Goal: Task Accomplishment & Management: Complete application form

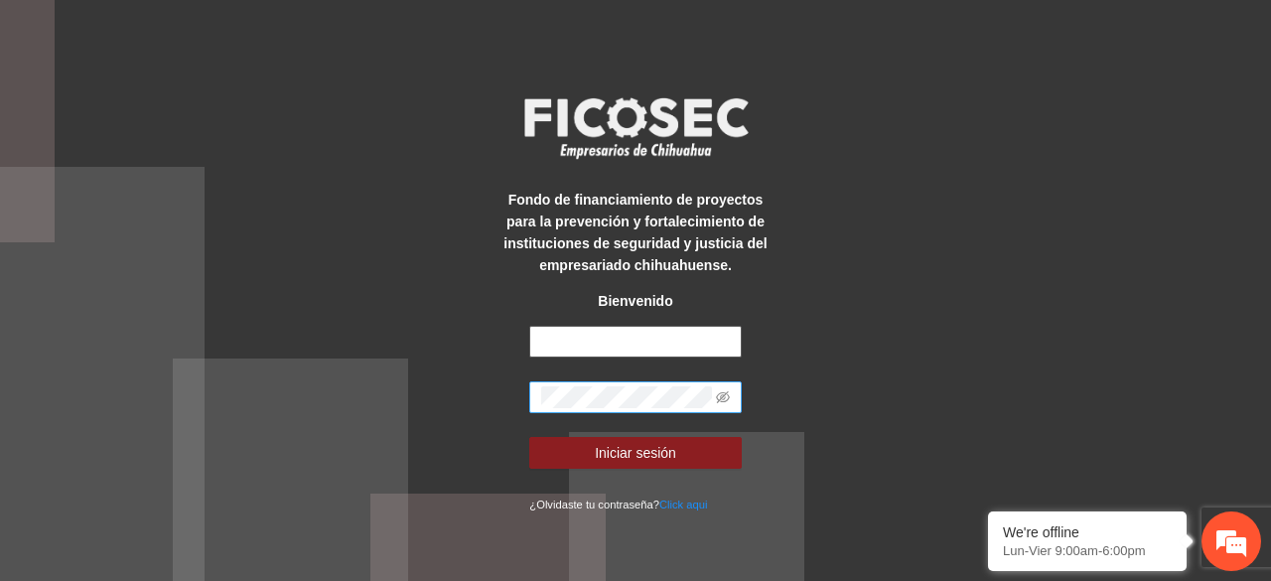
type input "**********"
click at [529, 437] on button "Iniciar sesión" at bounding box center [635, 453] width 212 height 32
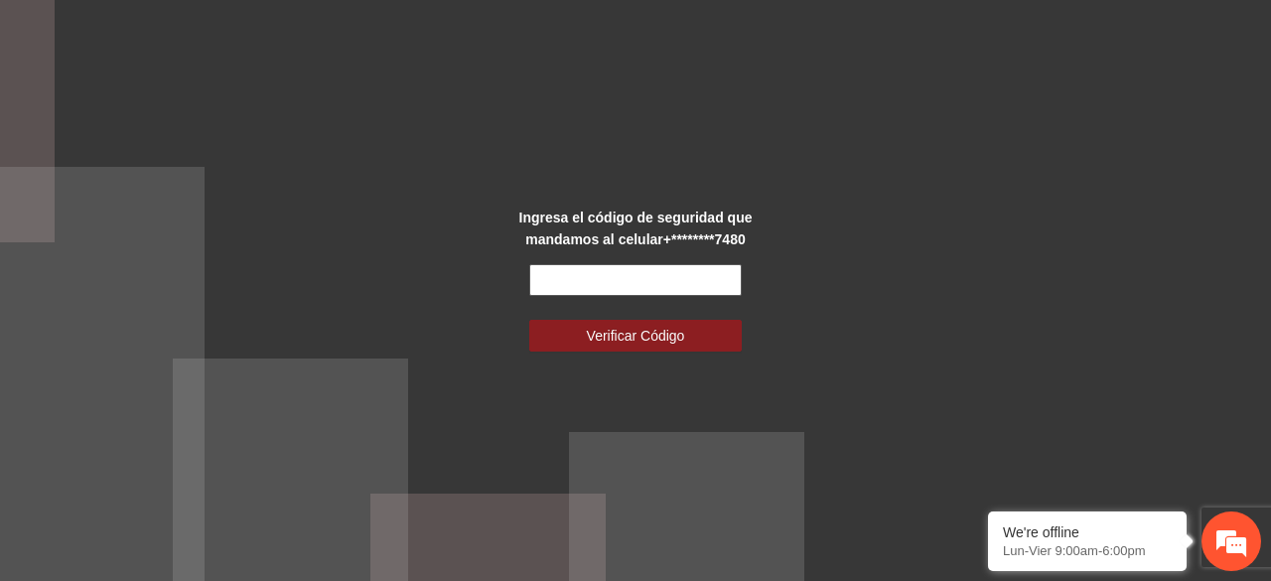
click at [592, 280] on input "text" at bounding box center [635, 280] width 212 height 32
type input "******"
click at [529, 320] on button "Verificar Código" at bounding box center [635, 336] width 212 height 32
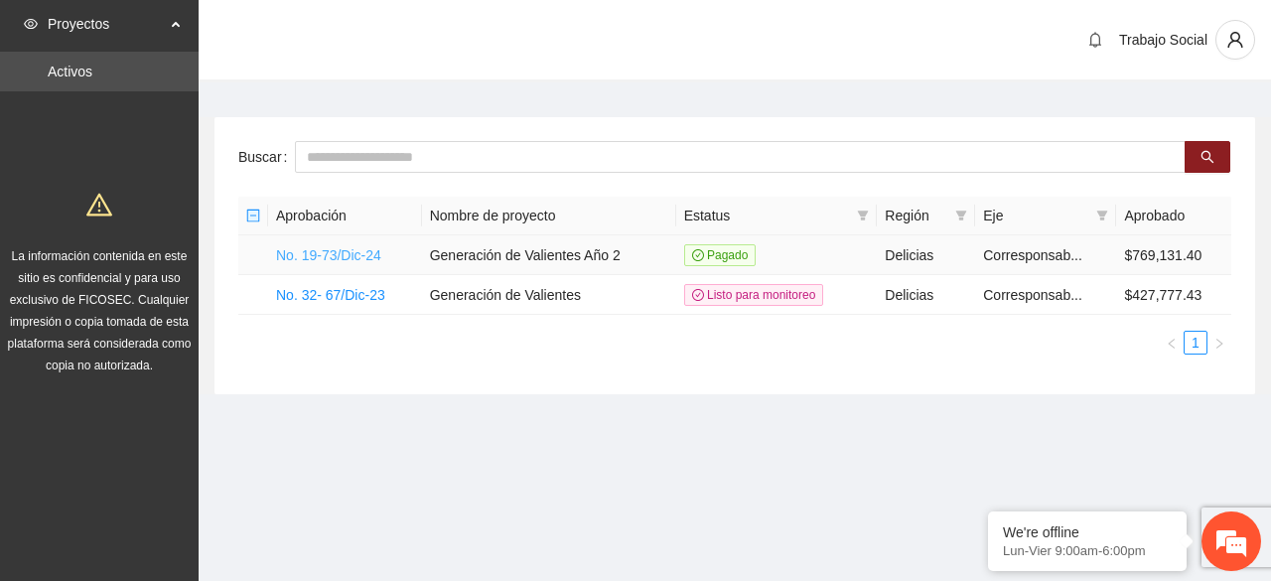
click at [362, 247] on link "No. 19-73/Dic-24" at bounding box center [328, 255] width 105 height 16
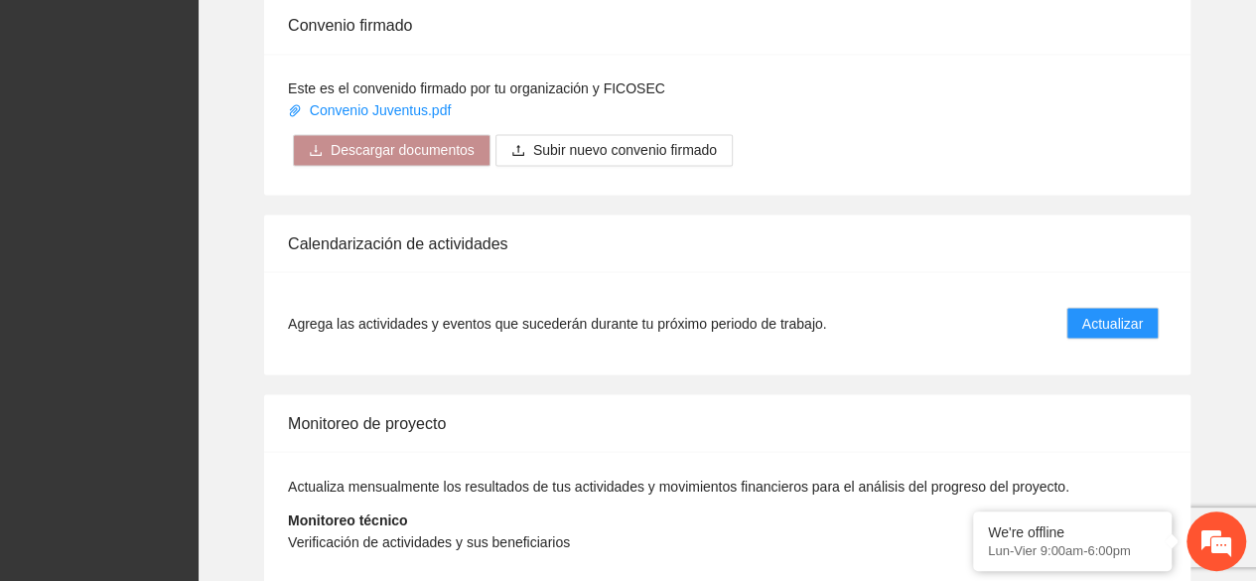
scroll to position [1709, 0]
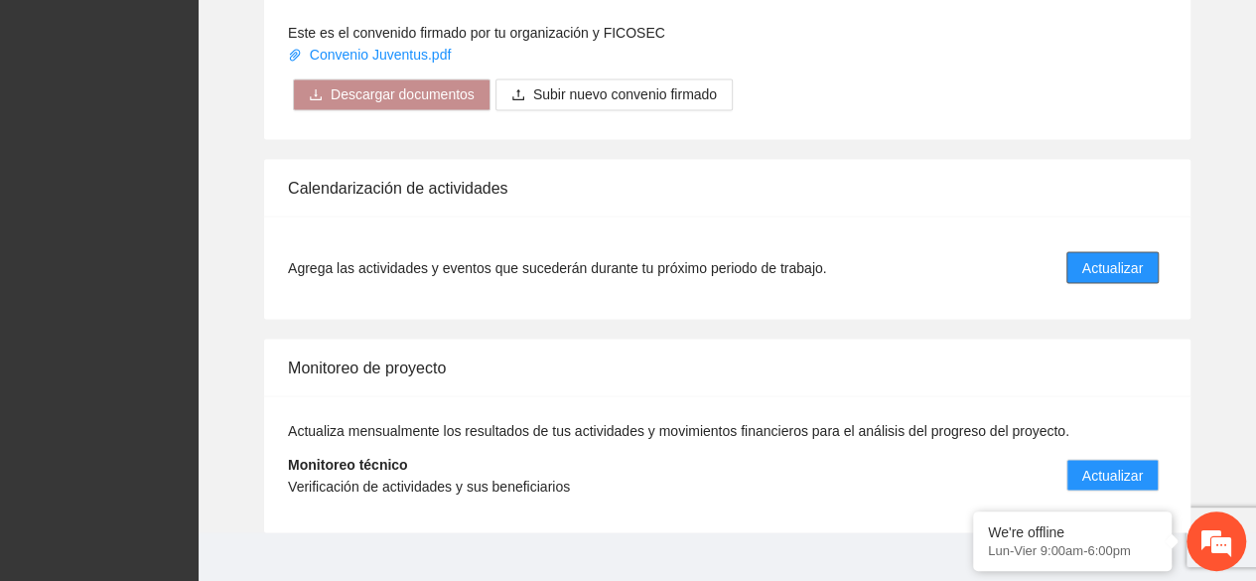
click at [1135, 256] on span "Actualizar" at bounding box center [1113, 267] width 61 height 22
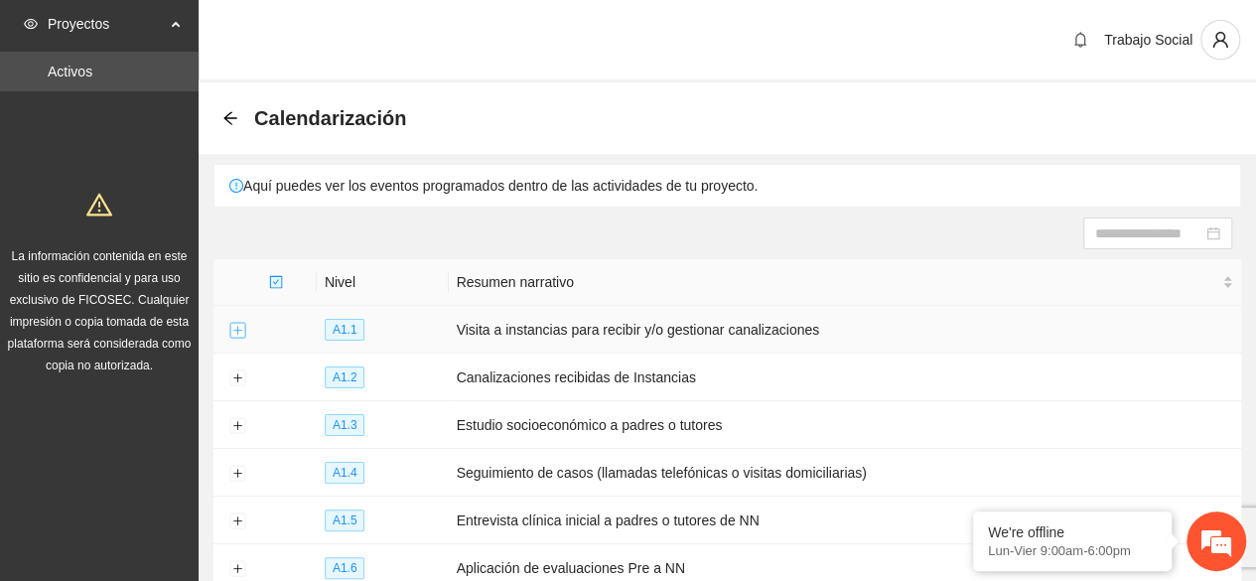
click at [235, 324] on button "Expand row" at bounding box center [237, 331] width 16 height 16
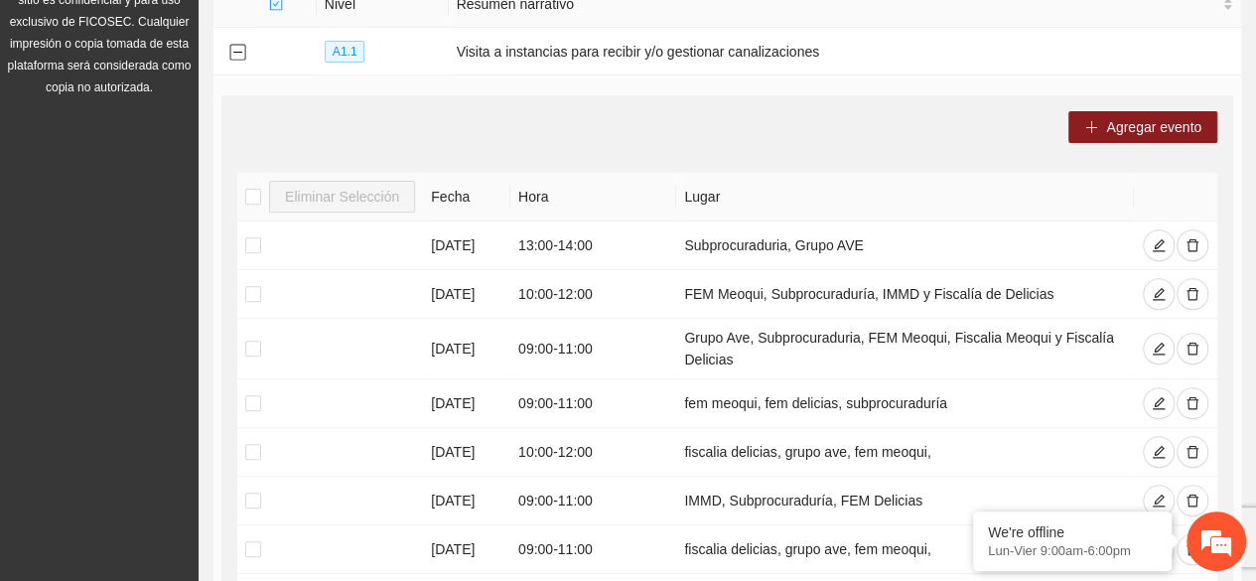
scroll to position [318, 0]
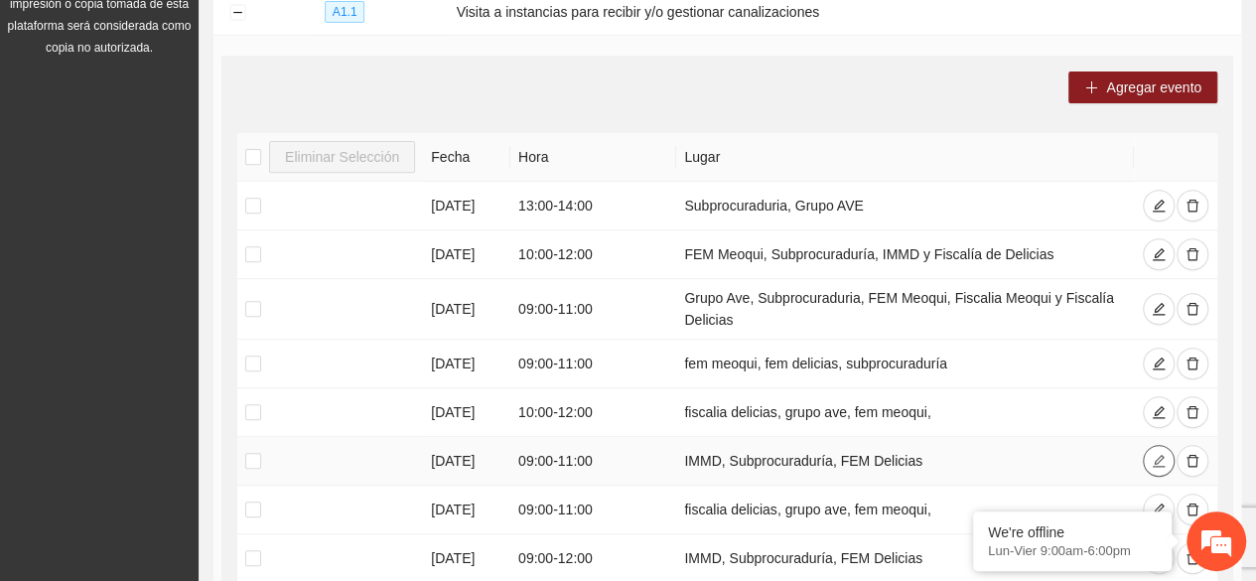
click at [1158, 460] on icon "edit" at bounding box center [1159, 461] width 14 height 14
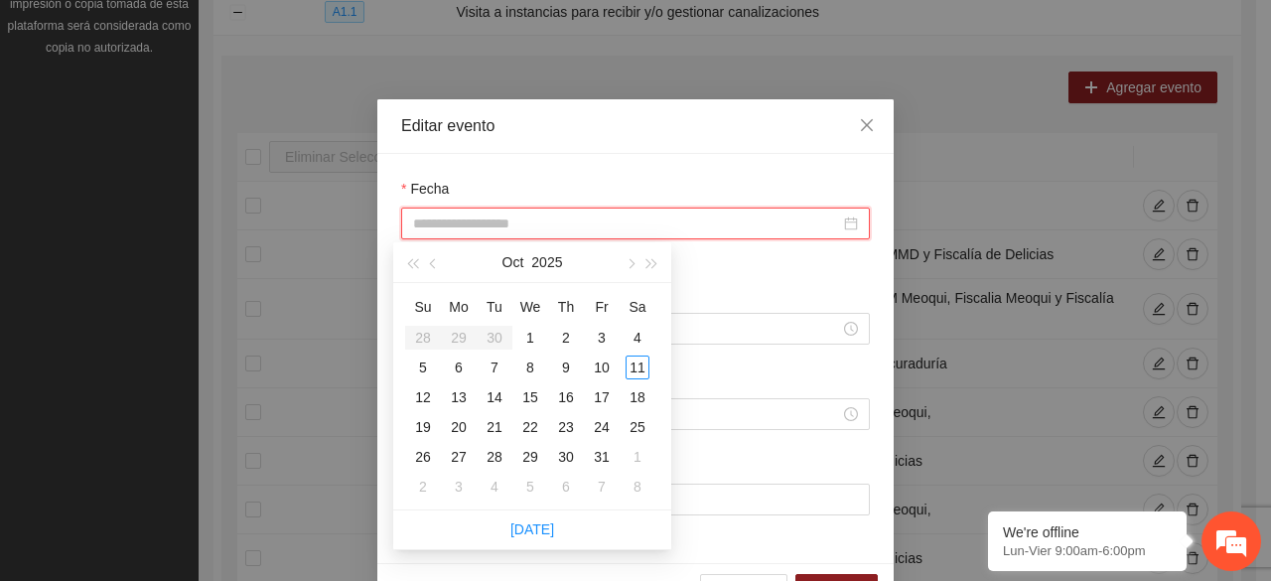
click at [432, 221] on input "Fecha" at bounding box center [626, 224] width 427 height 22
type input "**********"
click at [505, 396] on div "14" at bounding box center [495, 397] width 24 height 24
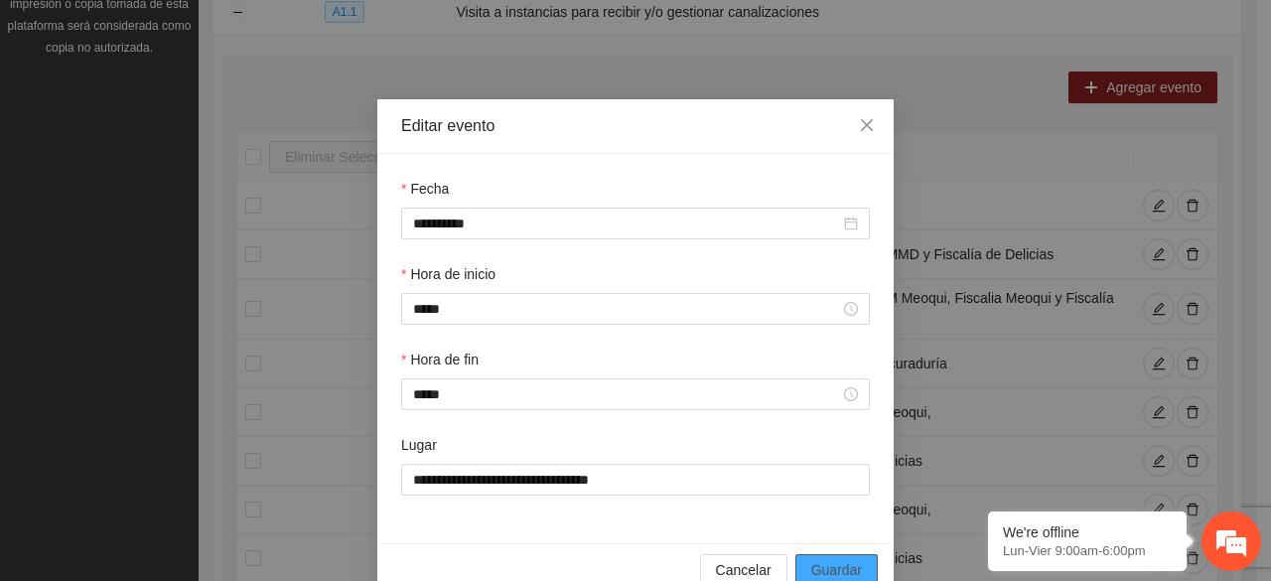
click at [817, 569] on span "Guardar" at bounding box center [836, 570] width 51 height 22
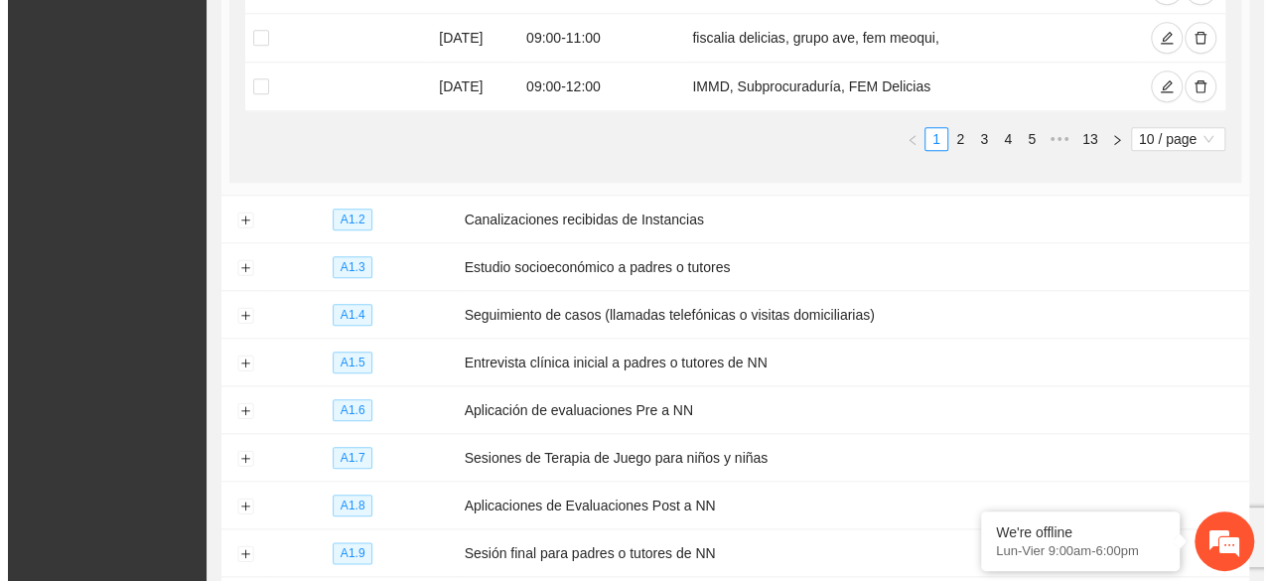
scroll to position [927, 0]
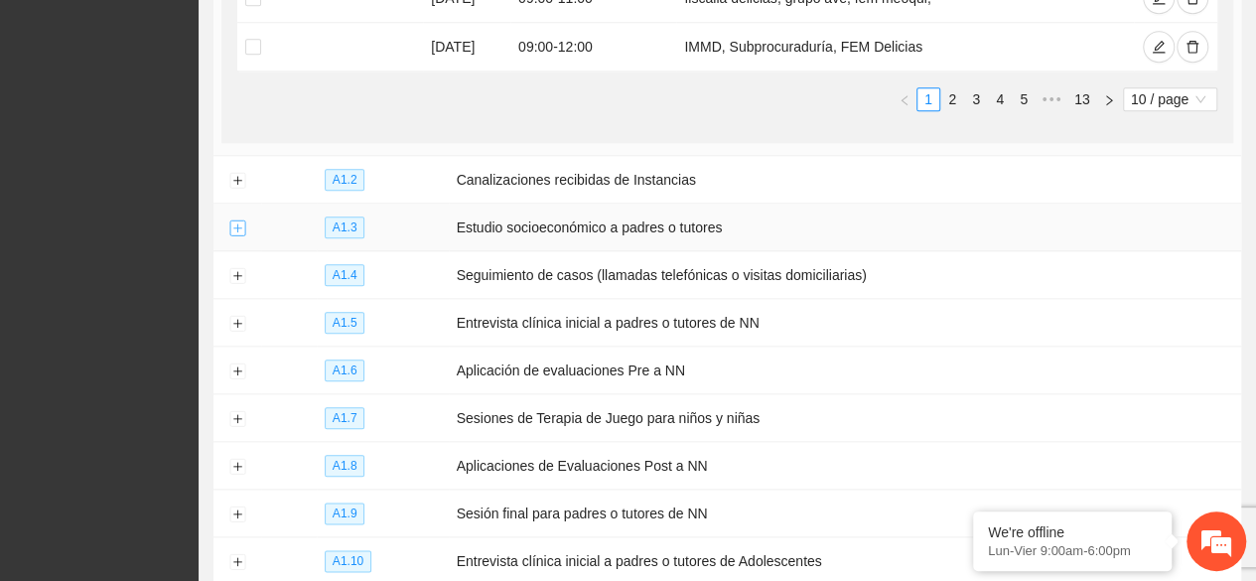
click at [234, 221] on button "Expand row" at bounding box center [237, 228] width 16 height 16
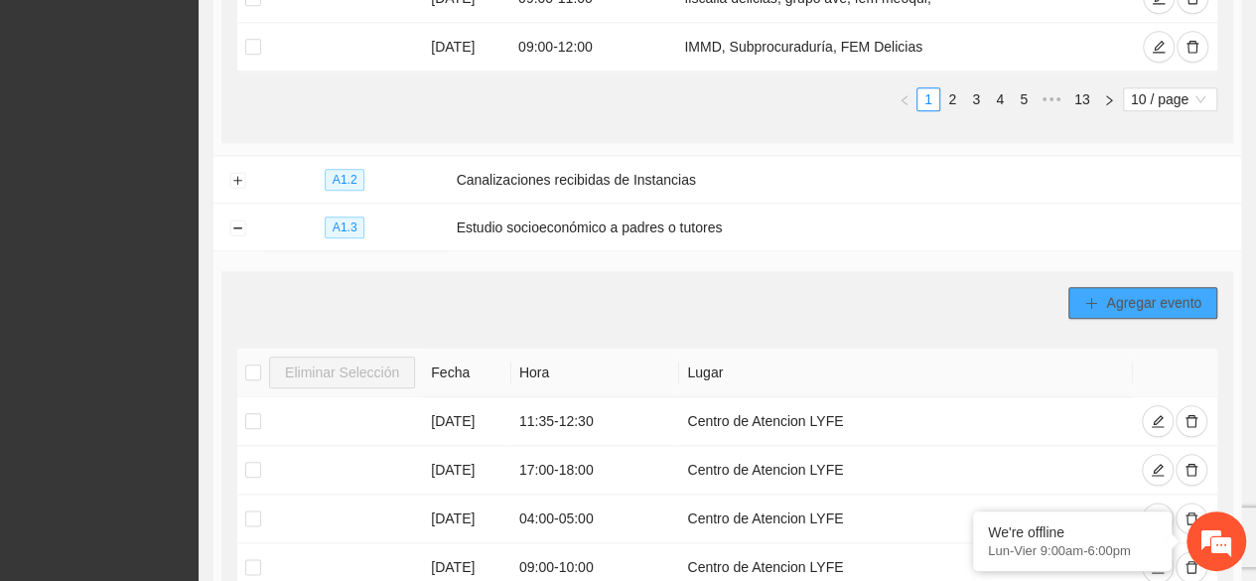
click at [1135, 292] on span "Agregar evento" at bounding box center [1153, 303] width 95 height 22
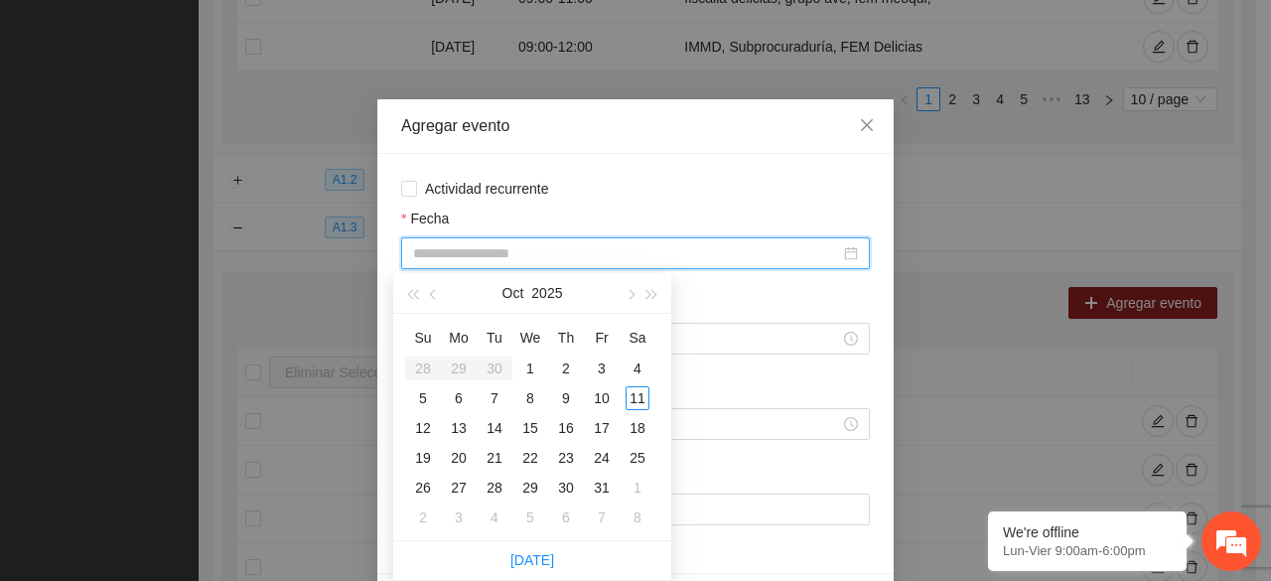
click at [504, 257] on input "Fecha" at bounding box center [626, 253] width 427 height 22
type input "**********"
click at [524, 426] on div "15" at bounding box center [530, 428] width 24 height 24
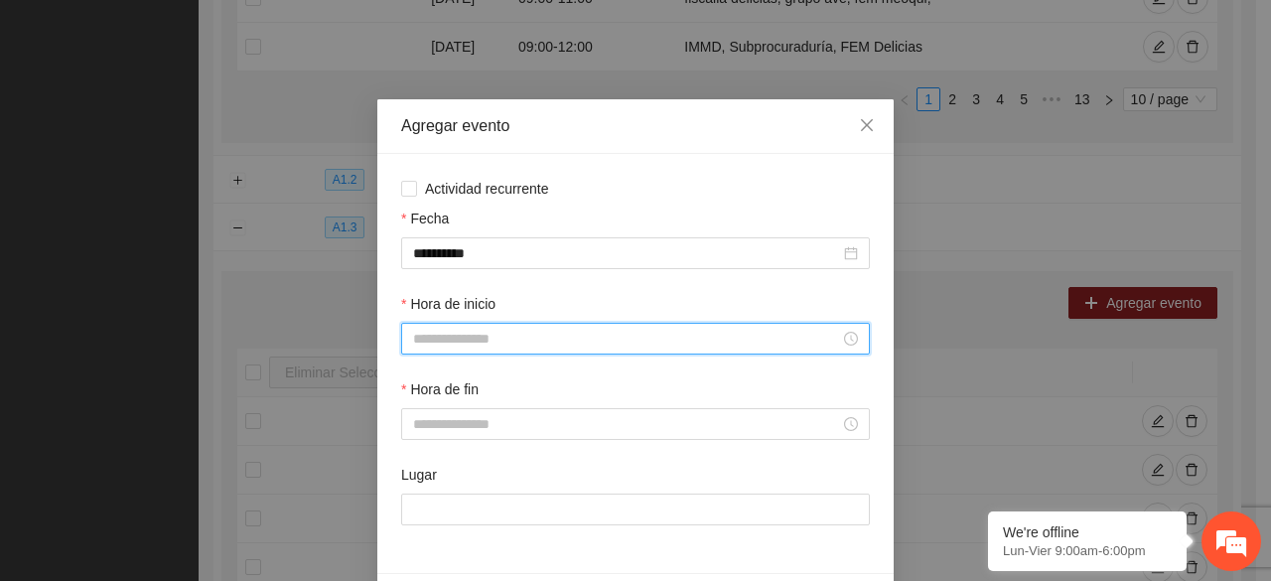
click at [491, 341] on input "Hora de inicio" at bounding box center [626, 339] width 427 height 22
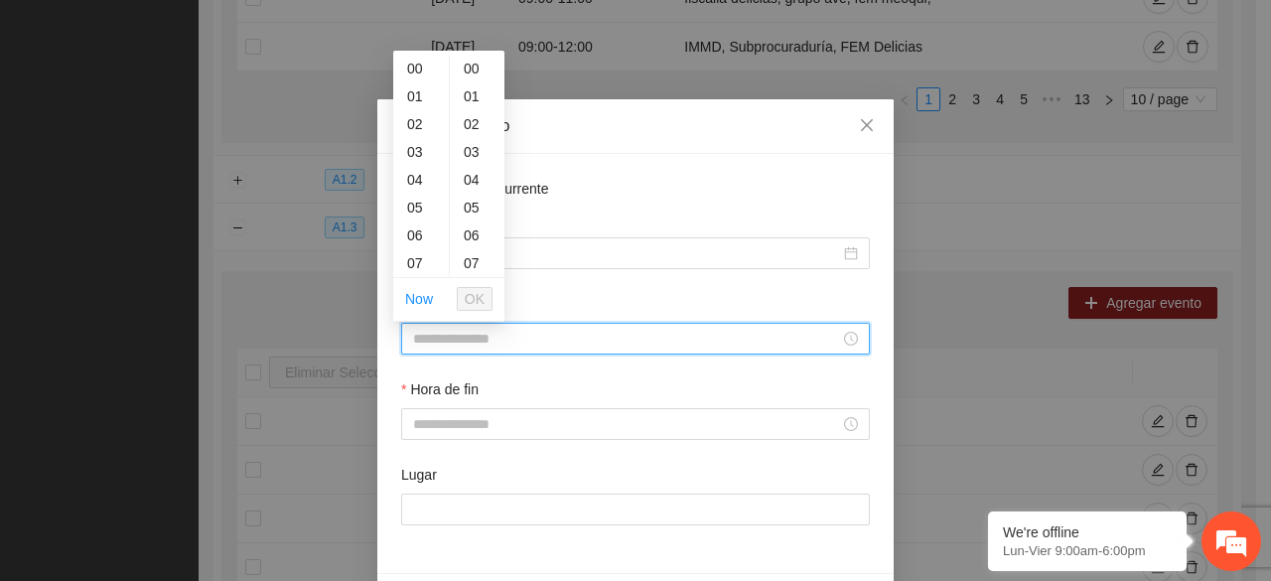
scroll to position [40, 0]
click at [421, 248] on div "08" at bounding box center [421, 251] width 56 height 28
click at [481, 245] on div "30" at bounding box center [477, 241] width 55 height 28
type input "*****"
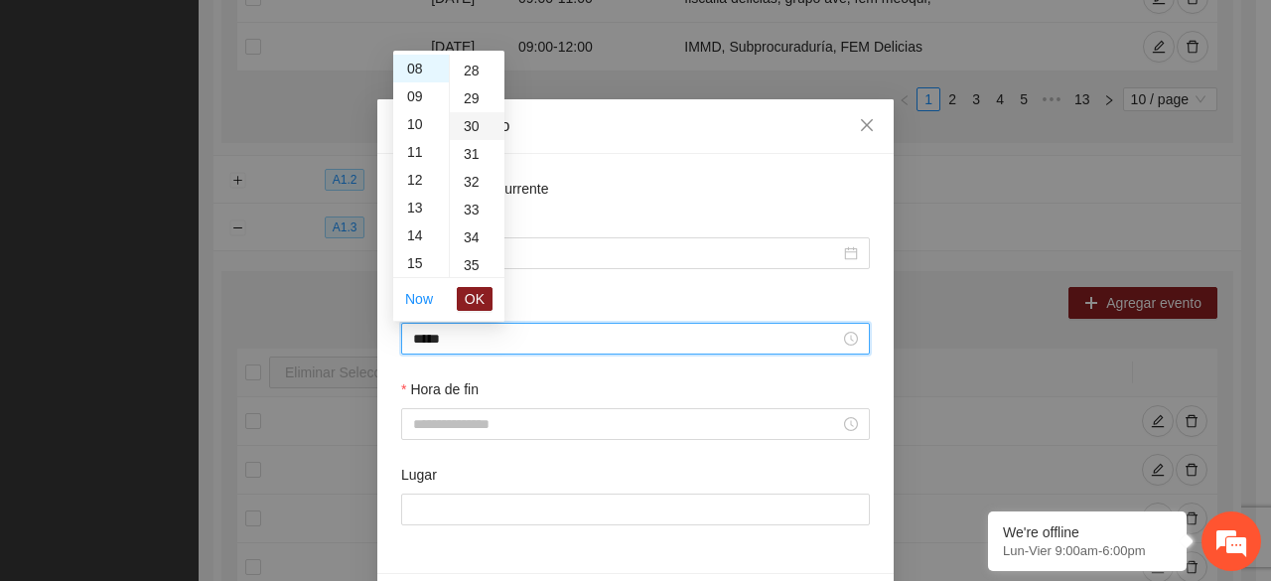
scroll to position [834, 0]
click at [479, 296] on span "OK" at bounding box center [475, 299] width 20 height 22
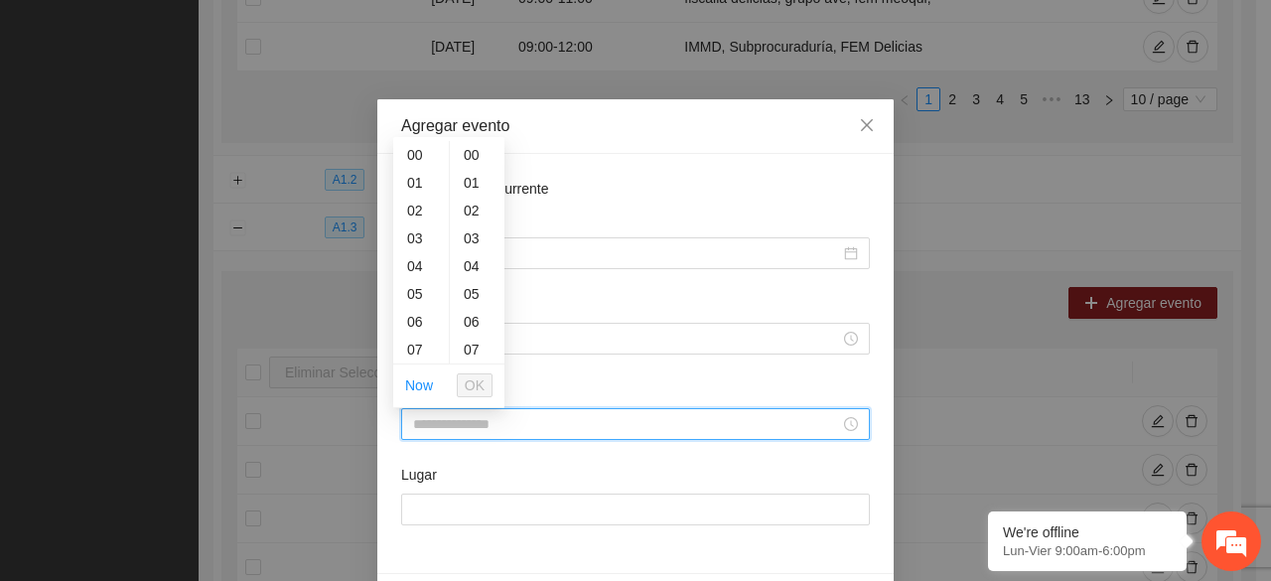
click at [485, 432] on input "Hora de fin" at bounding box center [626, 424] width 427 height 22
click at [419, 249] on div "09" at bounding box center [421, 246] width 56 height 28
click at [476, 279] on div "30" at bounding box center [477, 274] width 55 height 28
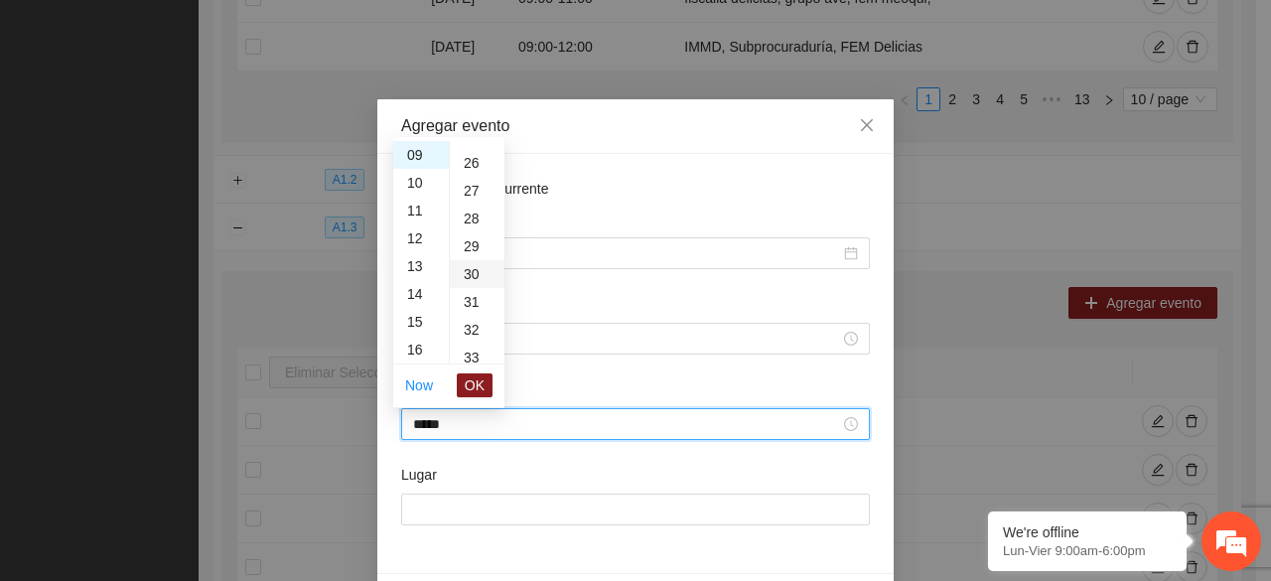
type input "*****"
click at [477, 388] on span "OK" at bounding box center [475, 385] width 20 height 22
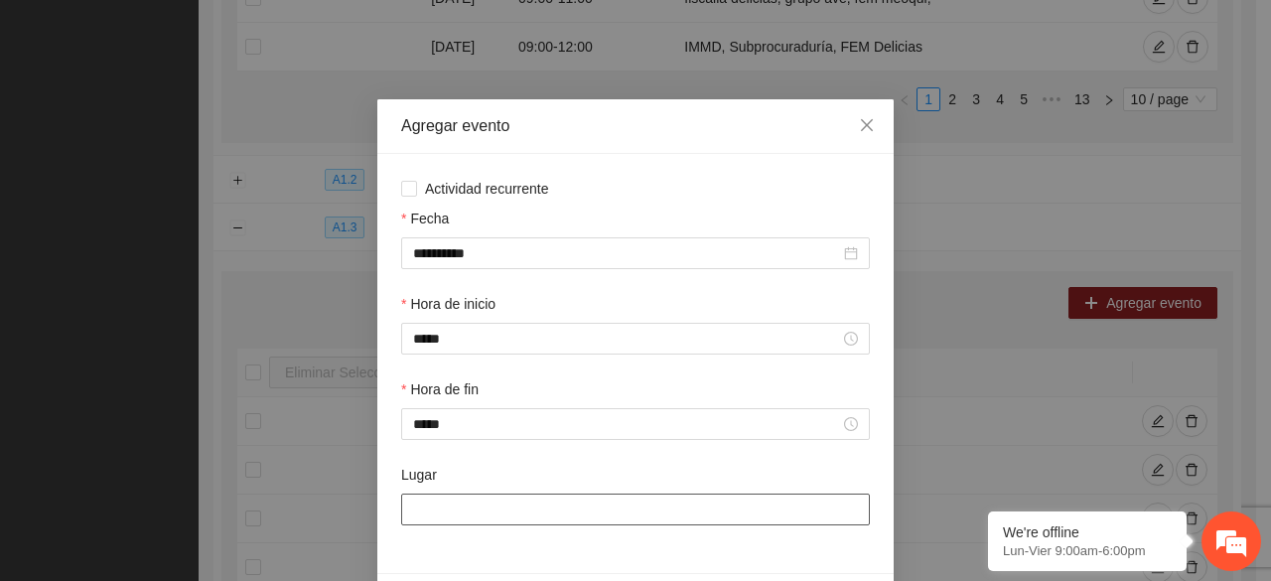
click at [447, 506] on input "Lugar" at bounding box center [635, 510] width 469 height 32
type input "**********"
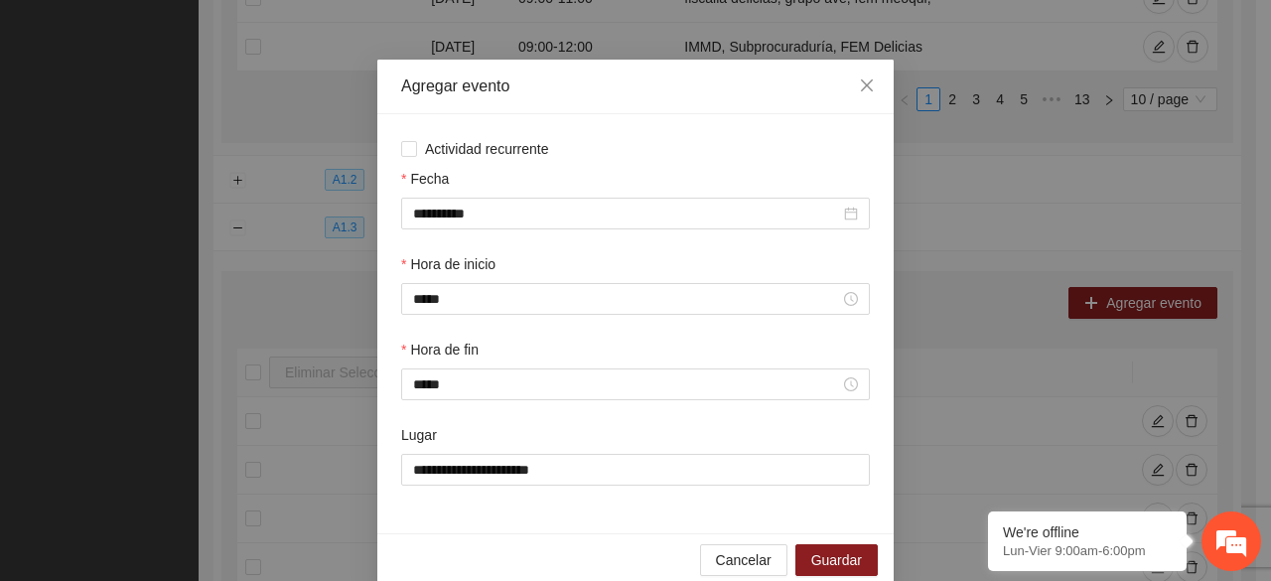
scroll to position [70, 0]
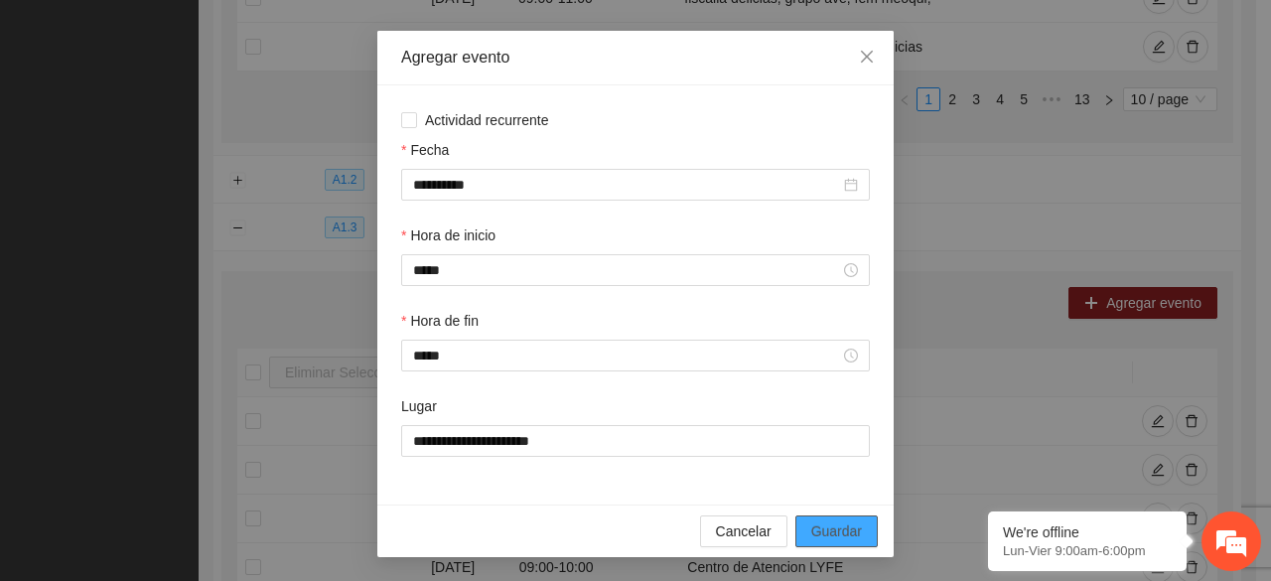
click at [828, 533] on span "Guardar" at bounding box center [836, 531] width 51 height 22
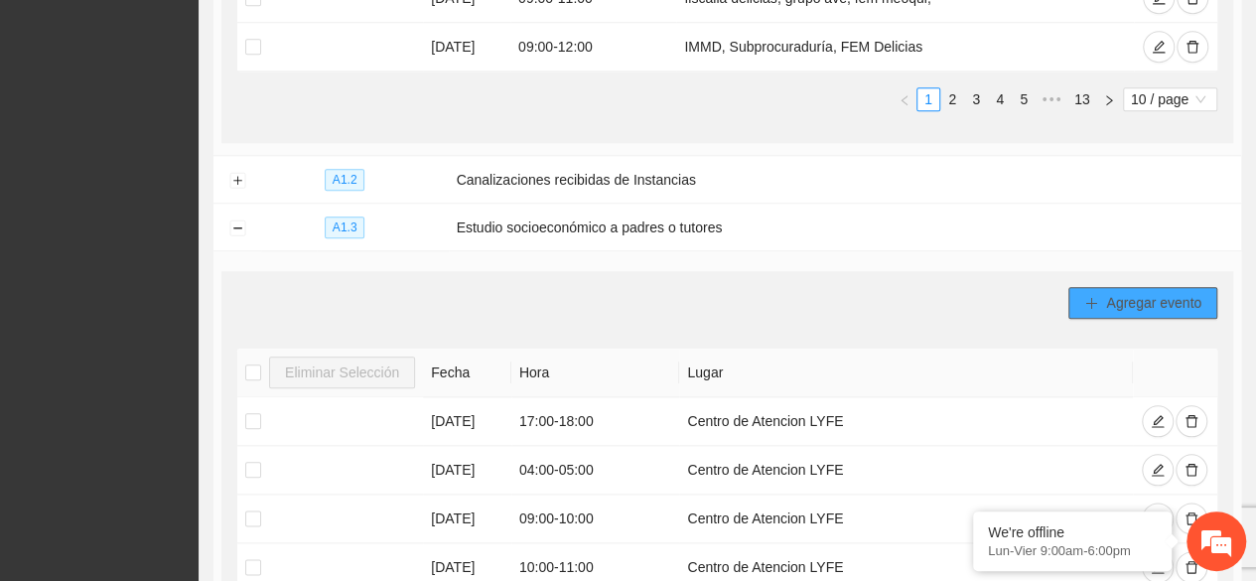
click at [1137, 292] on span "Agregar evento" at bounding box center [1153, 303] width 95 height 22
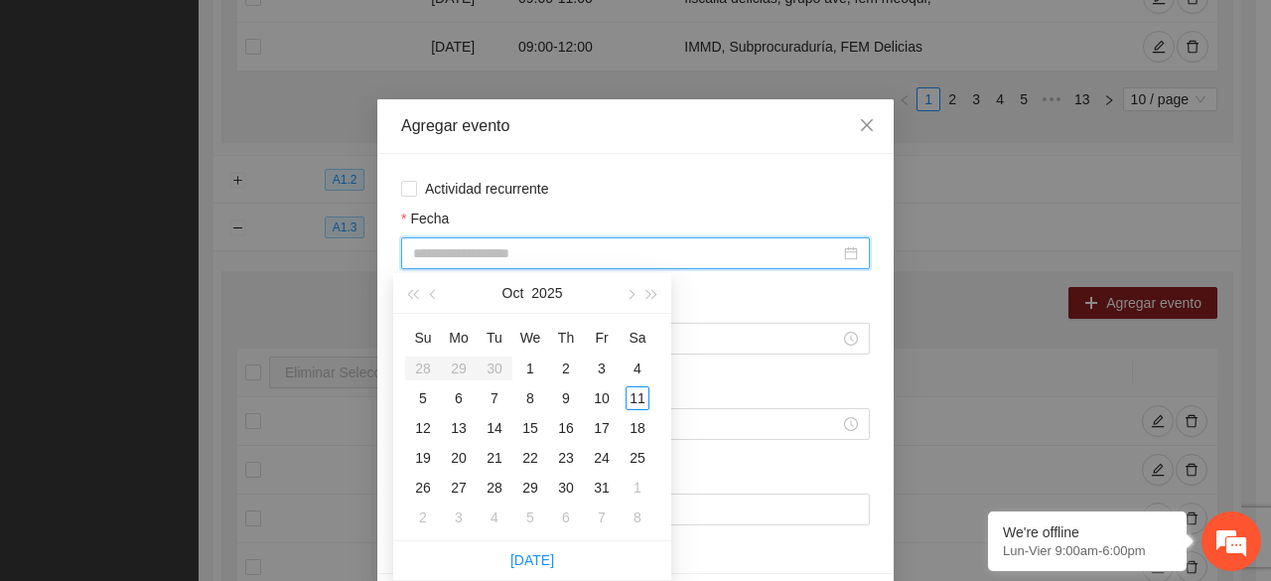
click at [508, 253] on input "Fecha" at bounding box center [626, 253] width 427 height 22
type input "**********"
click at [532, 430] on div "15" at bounding box center [530, 428] width 24 height 24
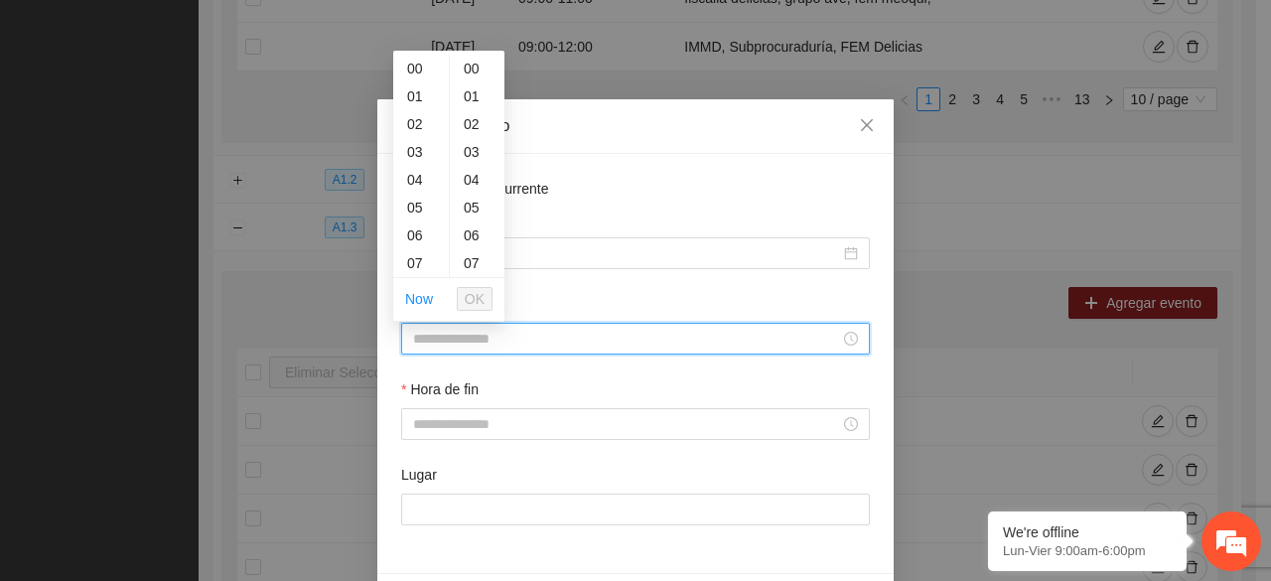
click at [522, 339] on input "Hora de inicio" at bounding box center [626, 339] width 427 height 22
click at [418, 154] on div "10" at bounding box center [421, 148] width 56 height 28
click at [463, 187] on div "30" at bounding box center [477, 188] width 55 height 28
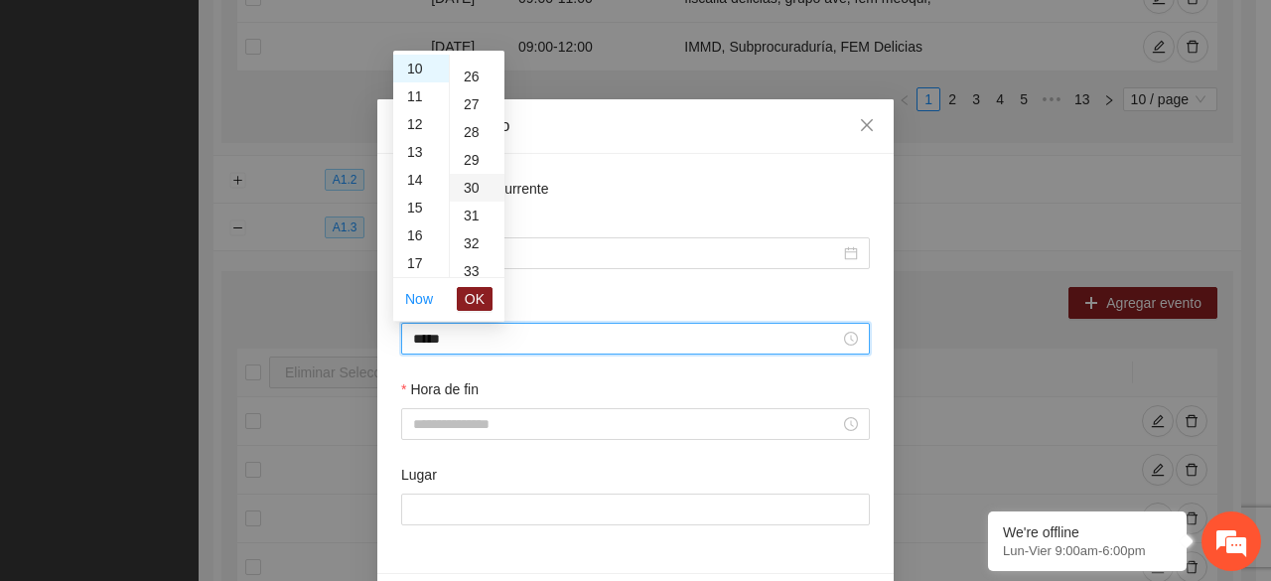
type input "*****"
click at [478, 298] on span "OK" at bounding box center [475, 299] width 20 height 22
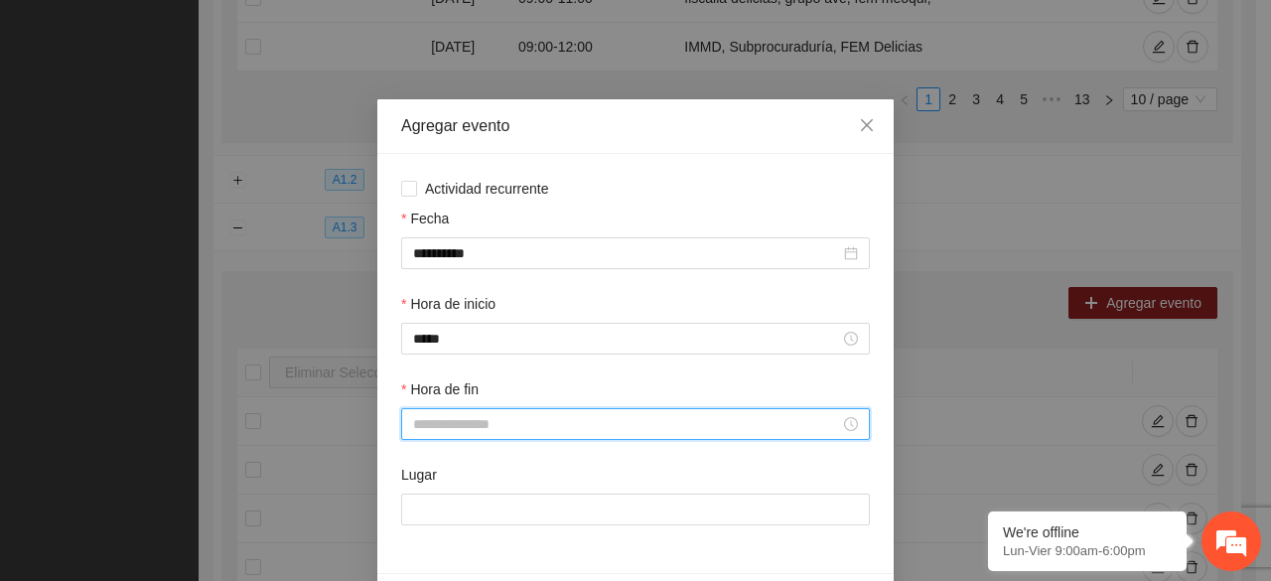
click at [505, 425] on input "Hora de fin" at bounding box center [626, 424] width 427 height 22
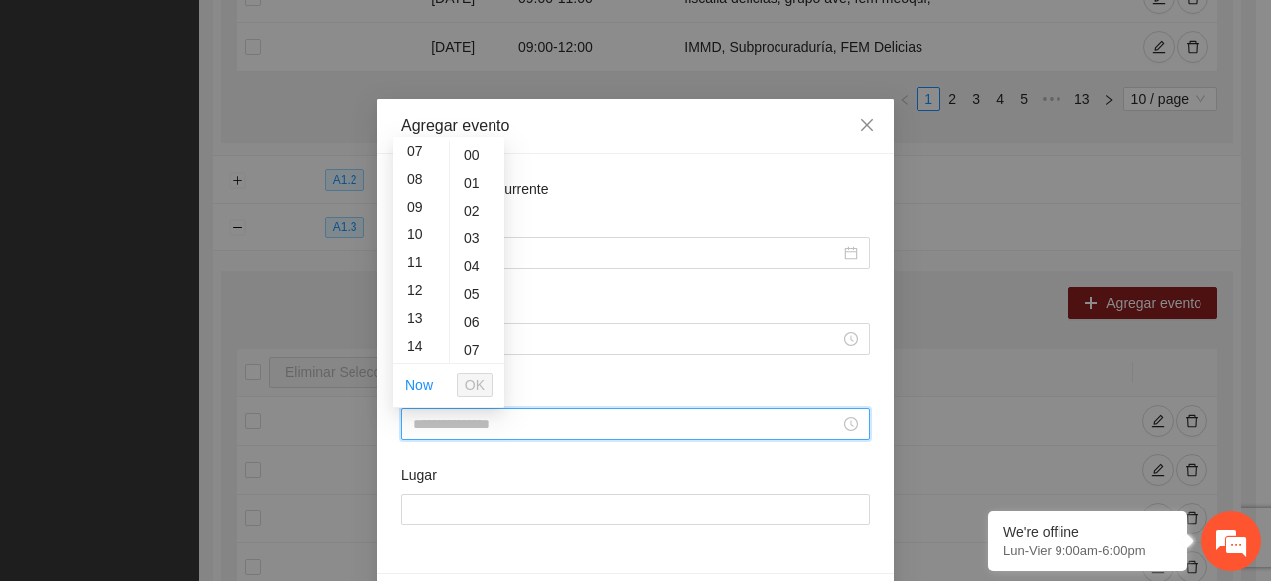
scroll to position [238, 0]
click at [411, 227] on div "11" at bounding box center [421, 223] width 56 height 28
click at [459, 361] on div "30" at bounding box center [477, 355] width 55 height 28
type input "*****"
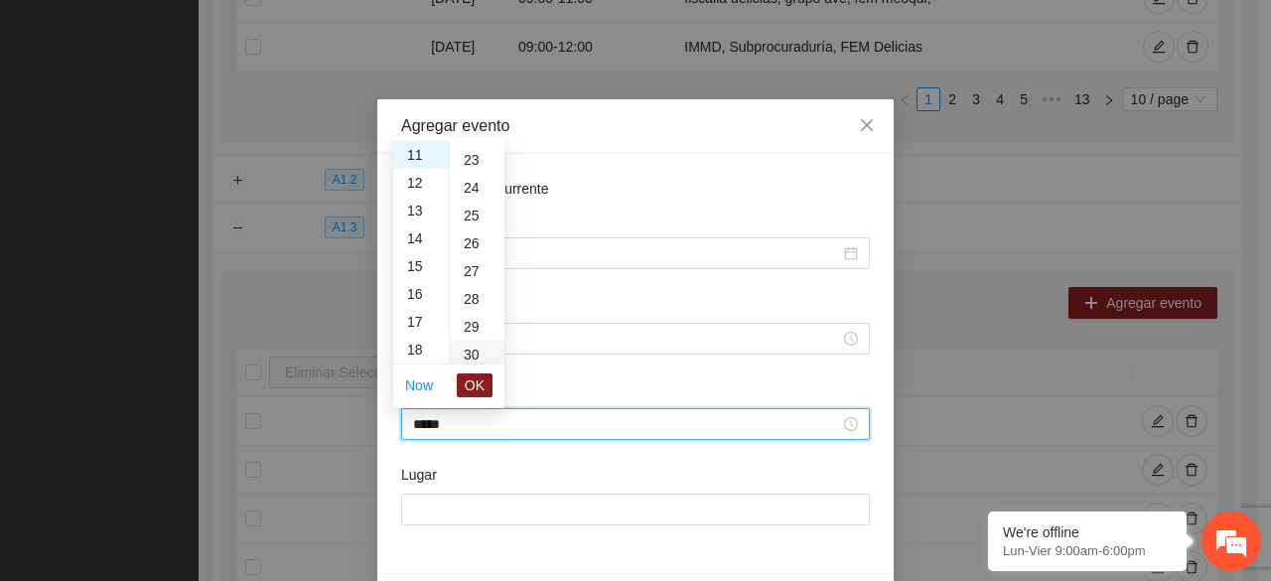
scroll to position [834, 0]
click at [469, 382] on span "OK" at bounding box center [475, 385] width 20 height 22
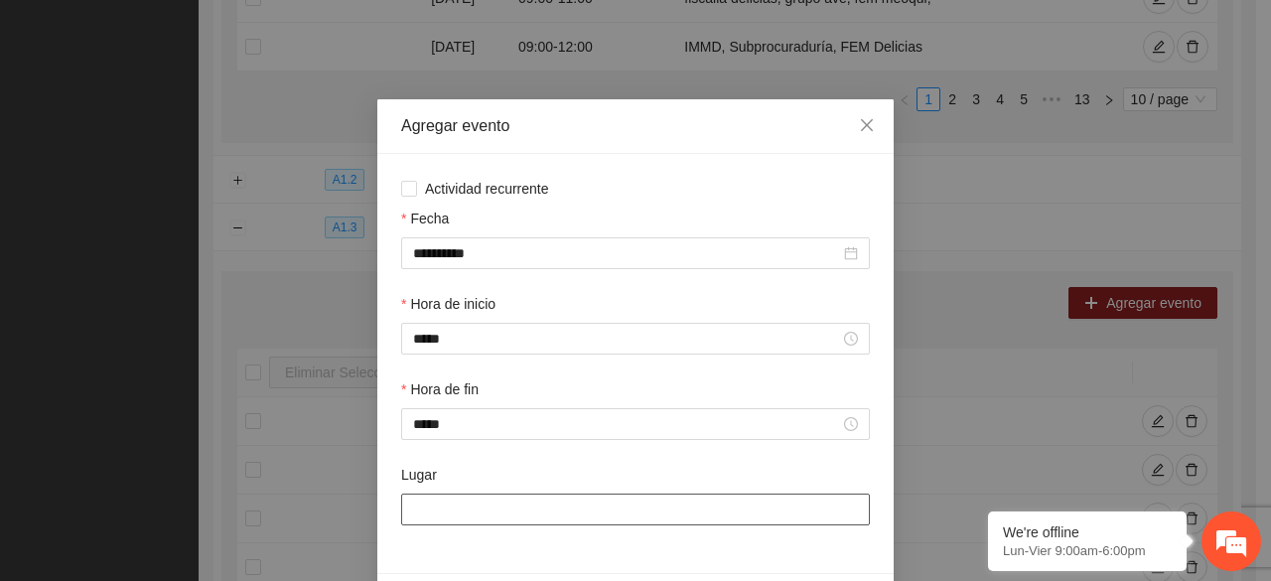
click at [477, 514] on input "Lugar" at bounding box center [635, 510] width 469 height 32
type input "**********"
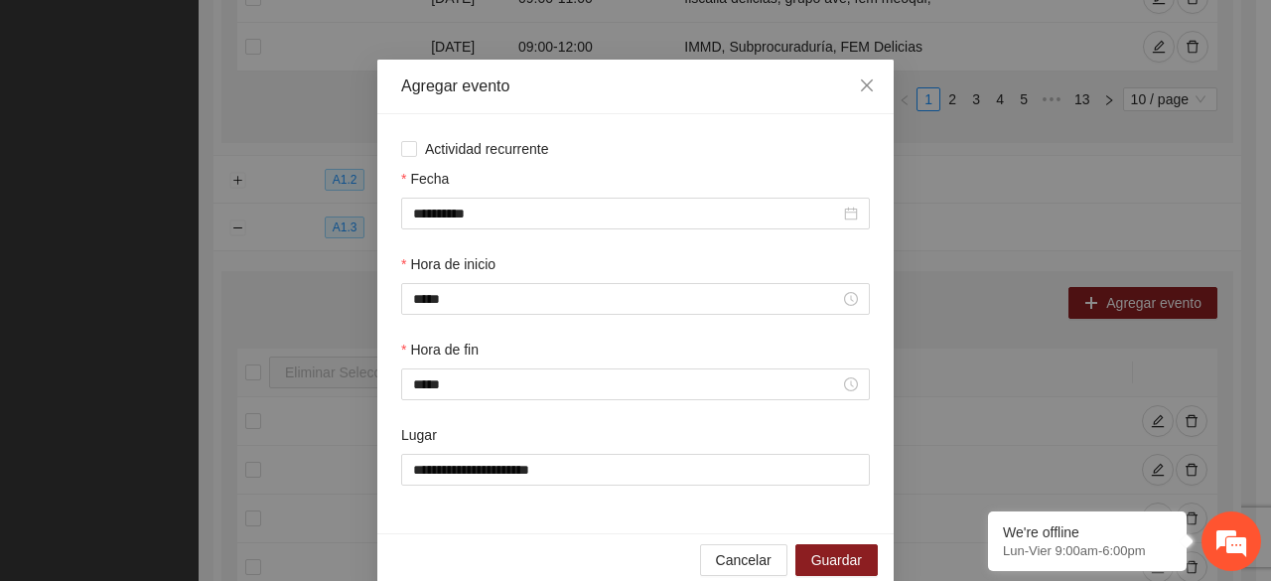
scroll to position [70, 0]
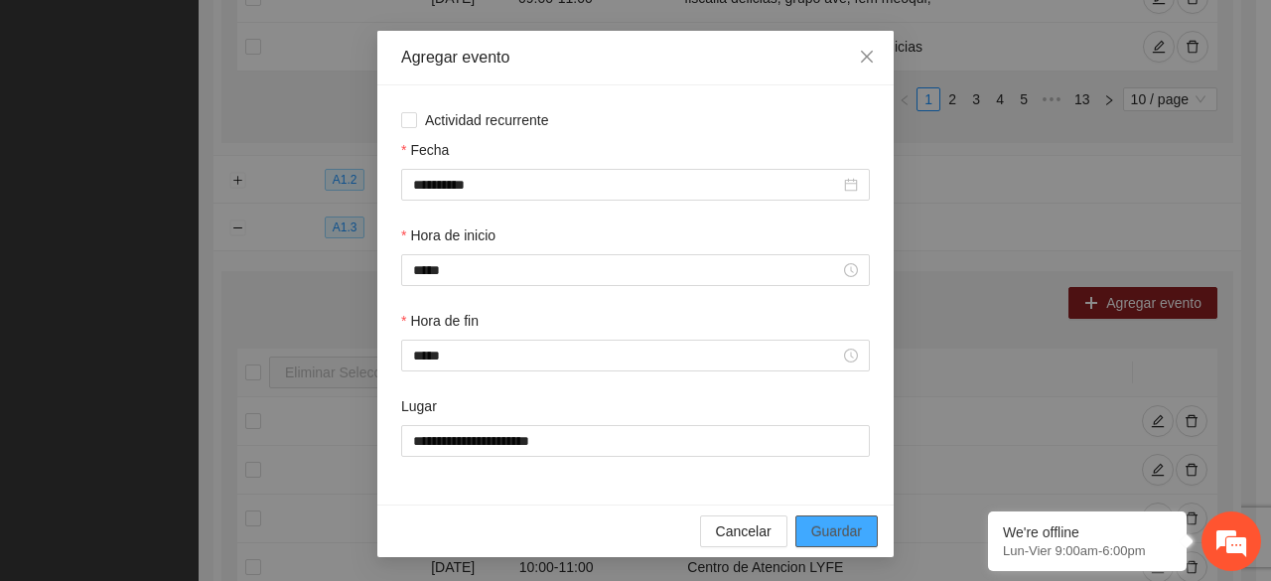
click at [840, 517] on button "Guardar" at bounding box center [837, 531] width 82 height 32
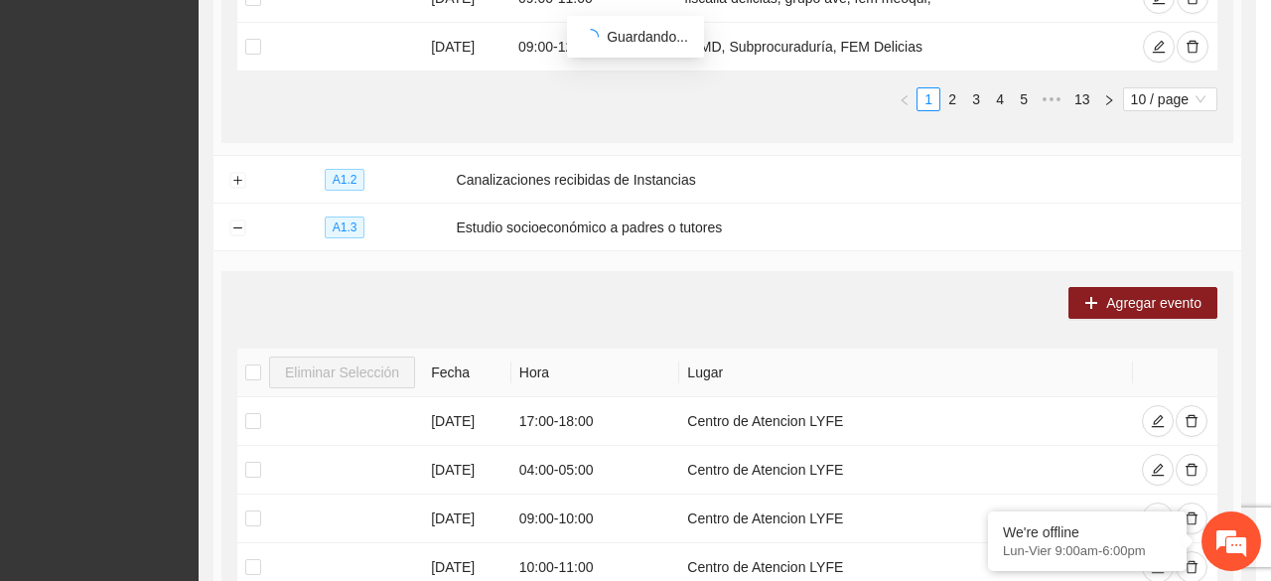
scroll to position [0, 0]
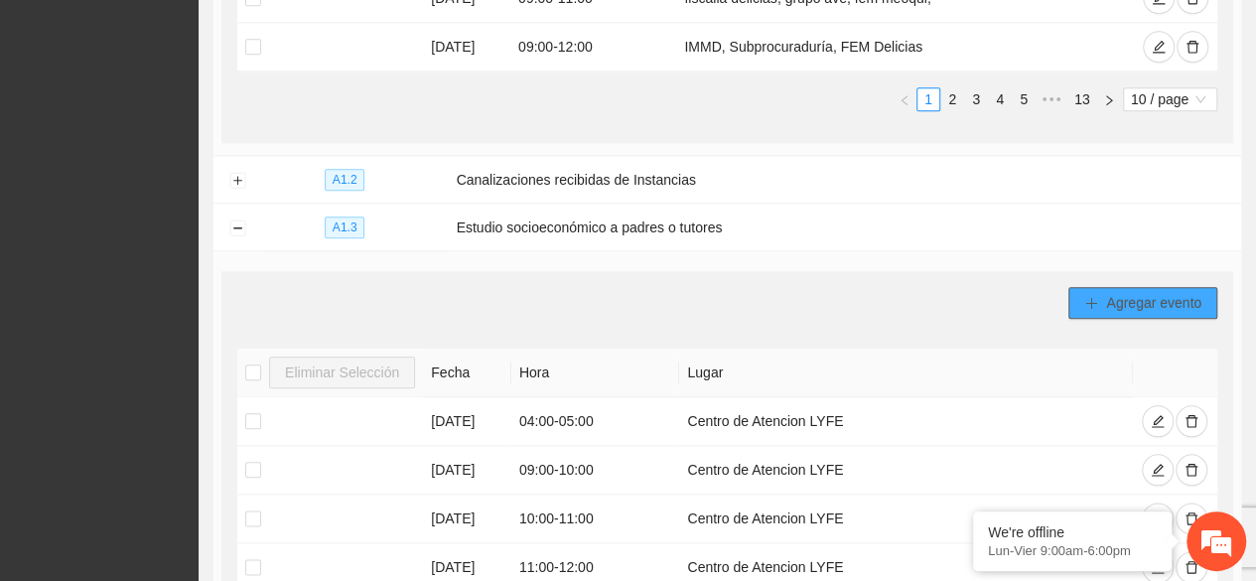
click at [1138, 297] on span "Agregar evento" at bounding box center [1153, 303] width 95 height 22
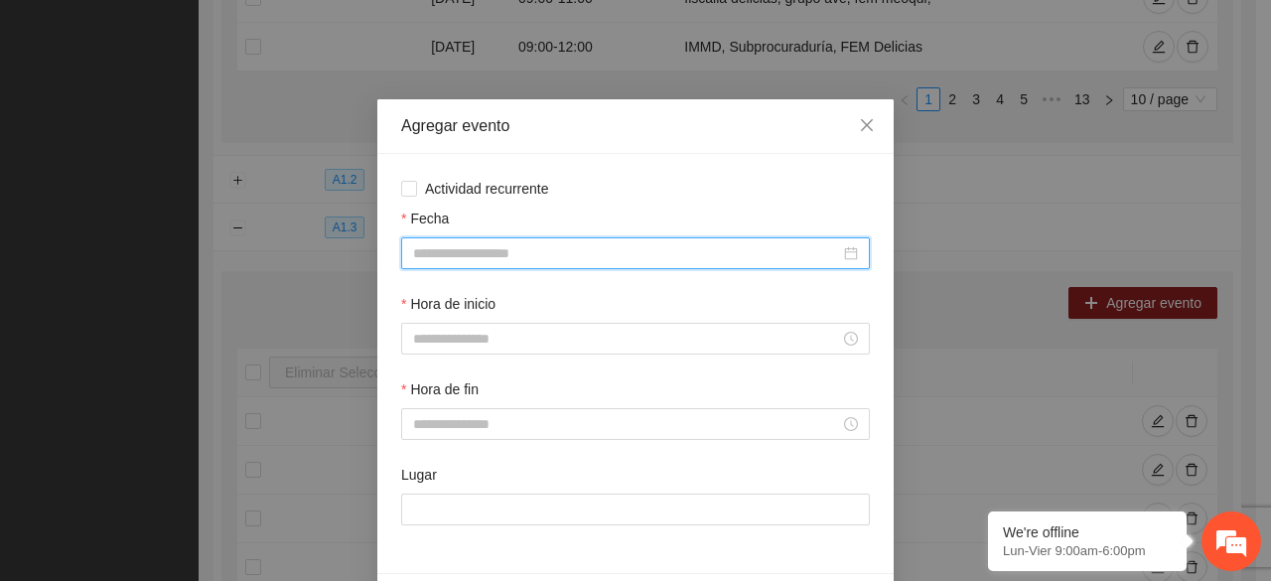
click at [574, 255] on input "Fecha" at bounding box center [626, 253] width 427 height 22
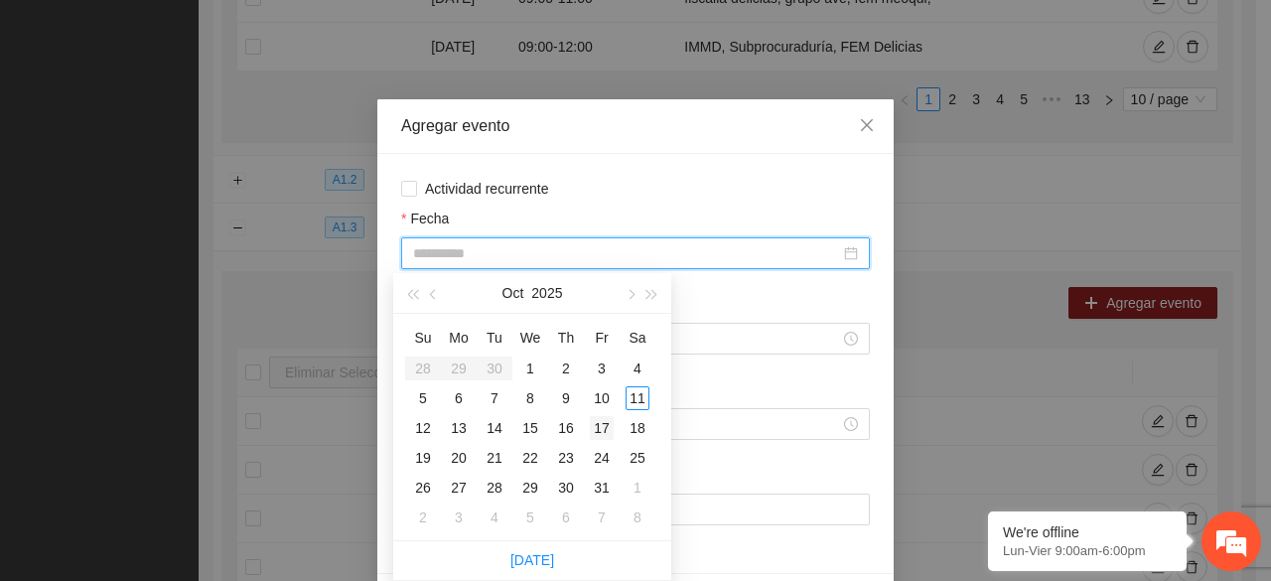
type input "**********"
click at [611, 430] on div "17" at bounding box center [602, 428] width 24 height 24
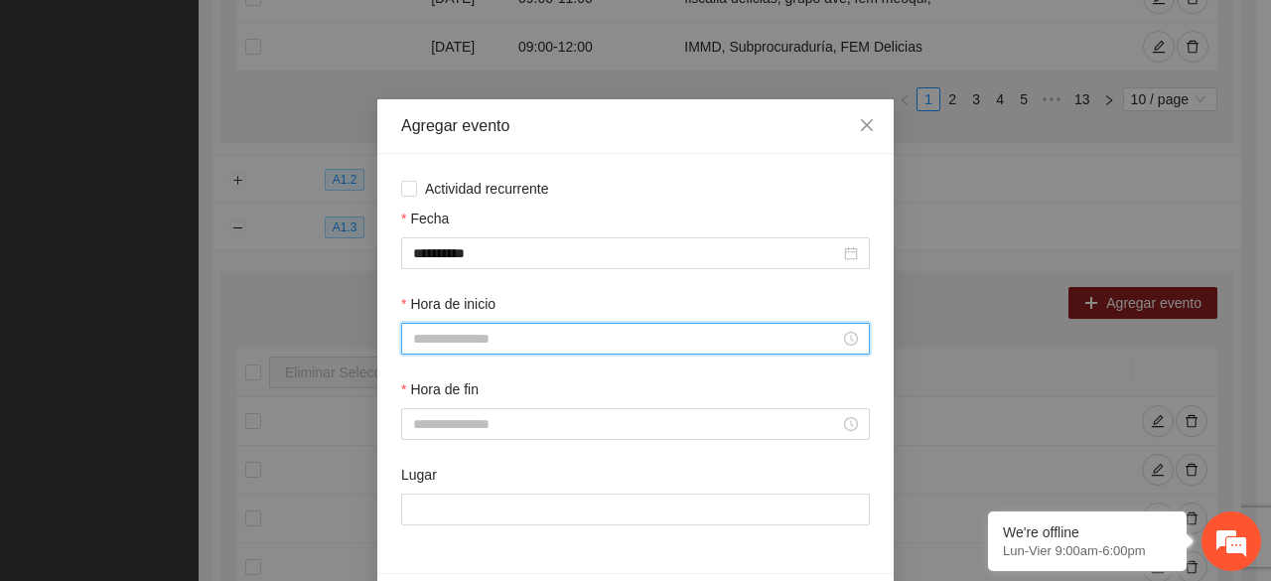
click at [459, 335] on input "Hora de inicio" at bounding box center [626, 339] width 427 height 22
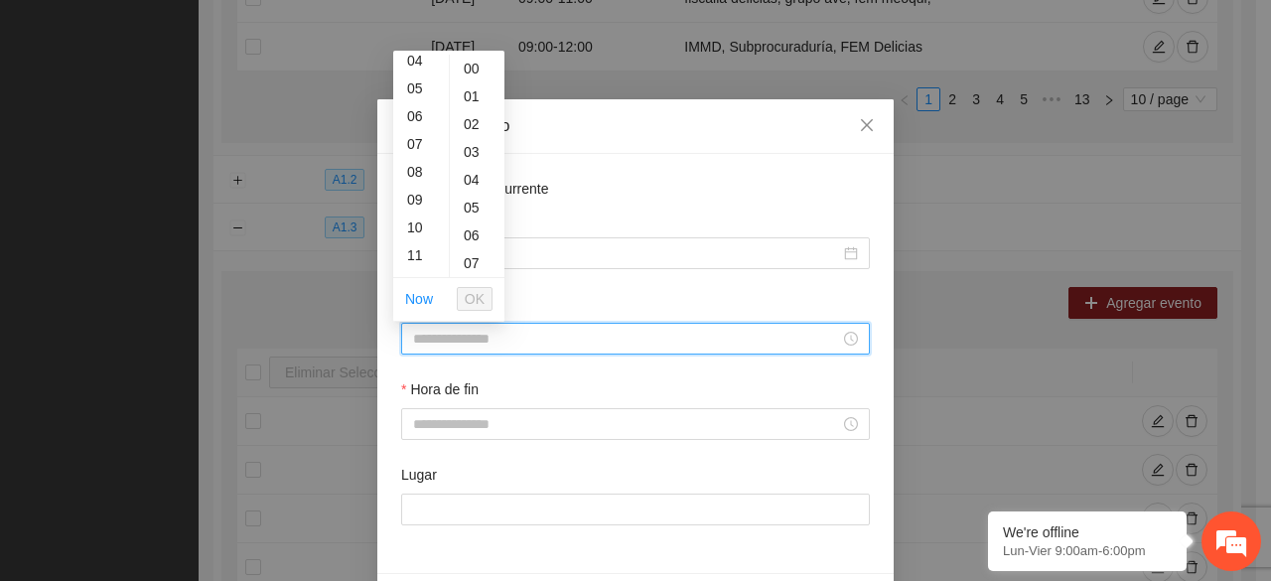
scroll to position [159, 0]
click at [406, 176] on div "10" at bounding box center [421, 188] width 56 height 28
type input "*****"
click at [480, 293] on span "OK" at bounding box center [475, 299] width 20 height 22
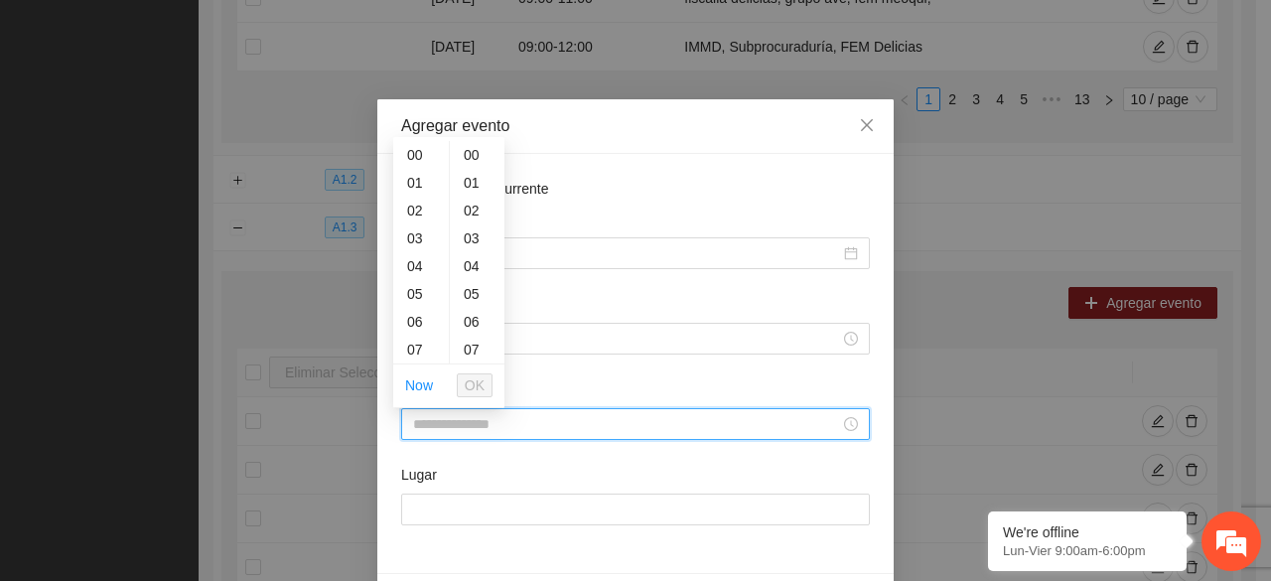
click at [479, 422] on input "Hora de fin" at bounding box center [626, 424] width 427 height 22
click at [415, 294] on div "11" at bounding box center [421, 302] width 56 height 28
type input "*****"
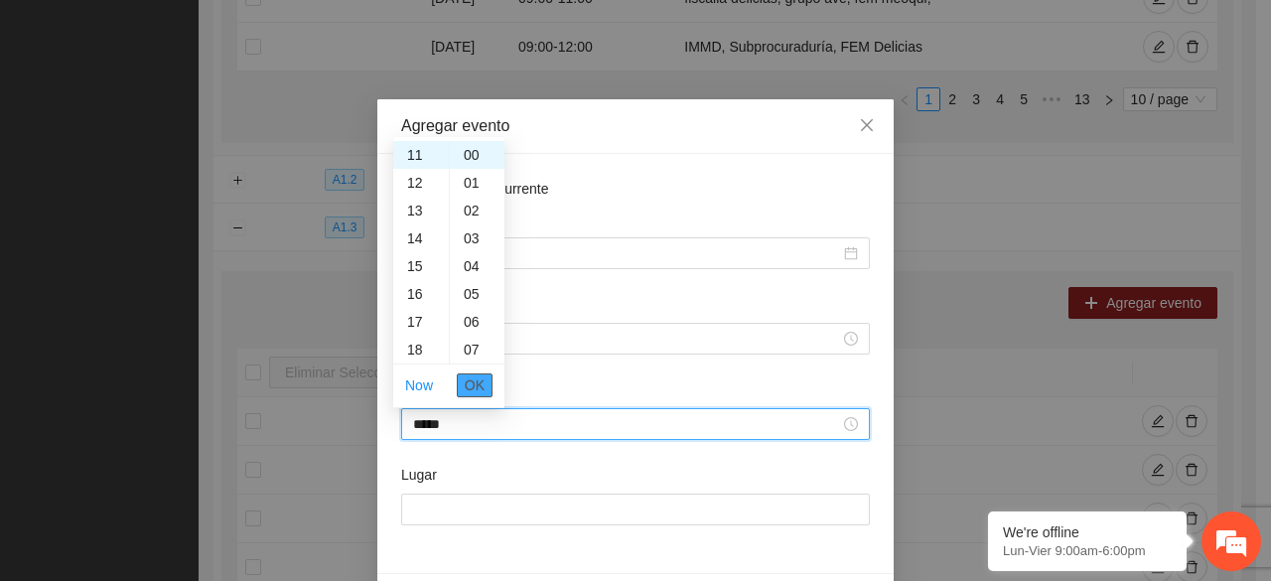
click at [485, 385] on button "OK" at bounding box center [475, 385] width 36 height 24
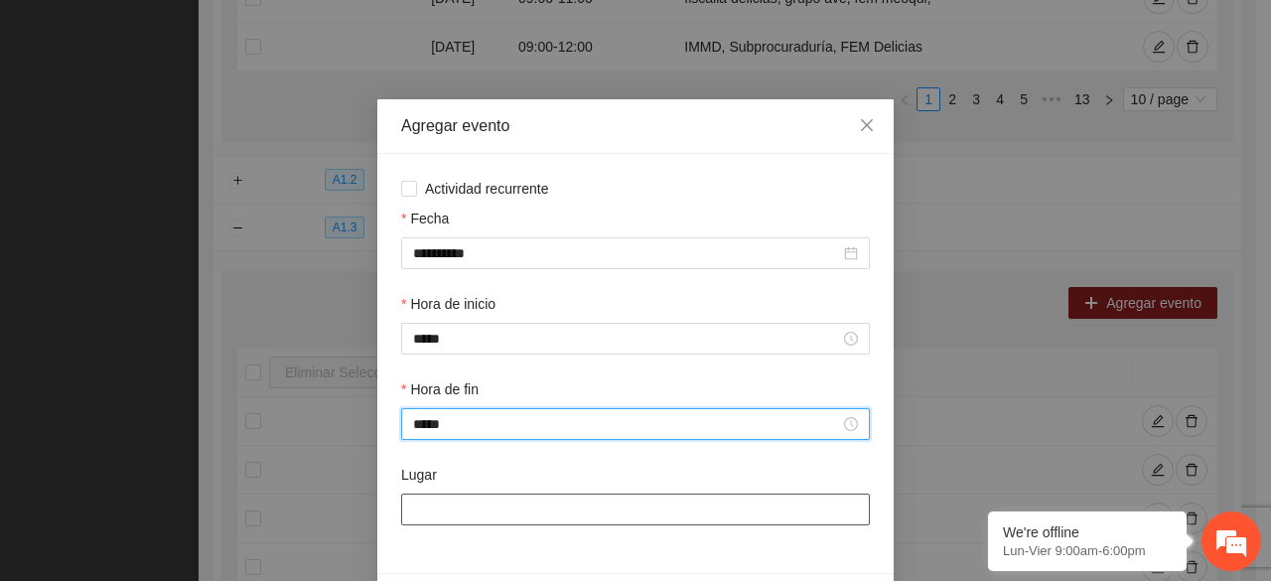
click at [490, 513] on input "Lugar" at bounding box center [635, 510] width 469 height 32
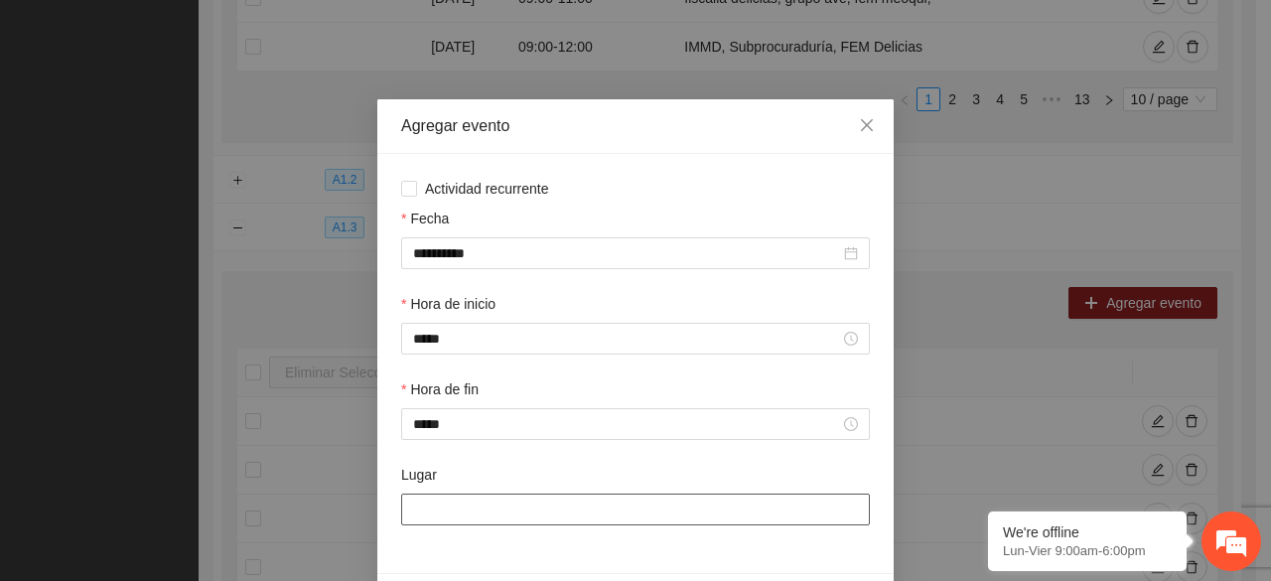
type input "**********"
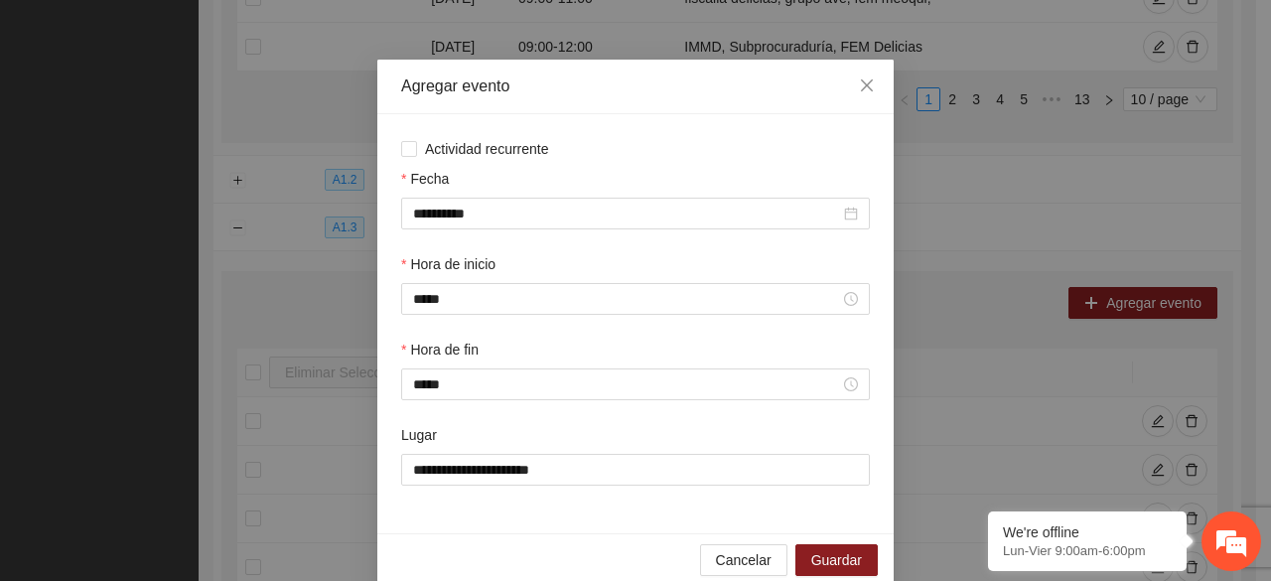
scroll to position [70, 0]
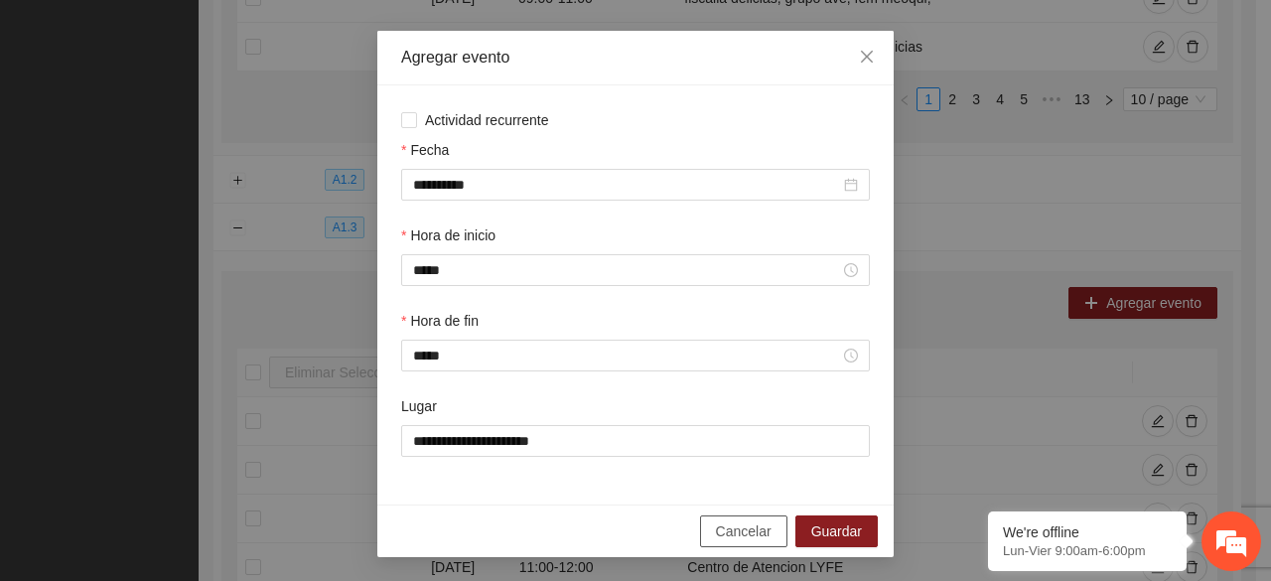
click at [750, 528] on span "Cancelar" at bounding box center [744, 531] width 56 height 22
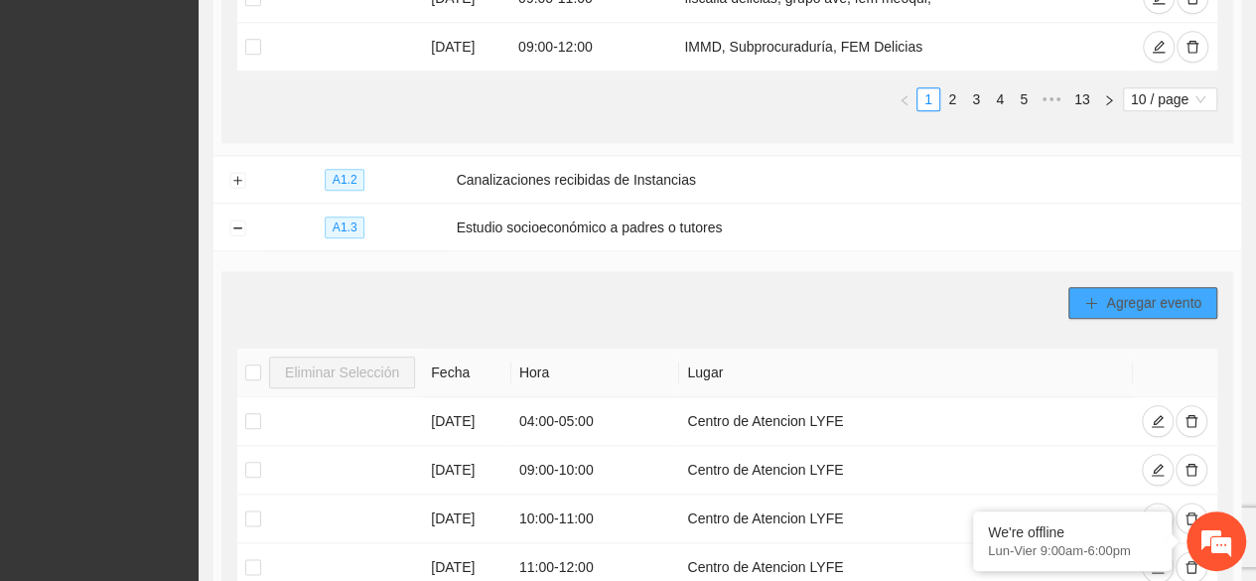
click at [1132, 292] on span "Agregar evento" at bounding box center [1153, 303] width 95 height 22
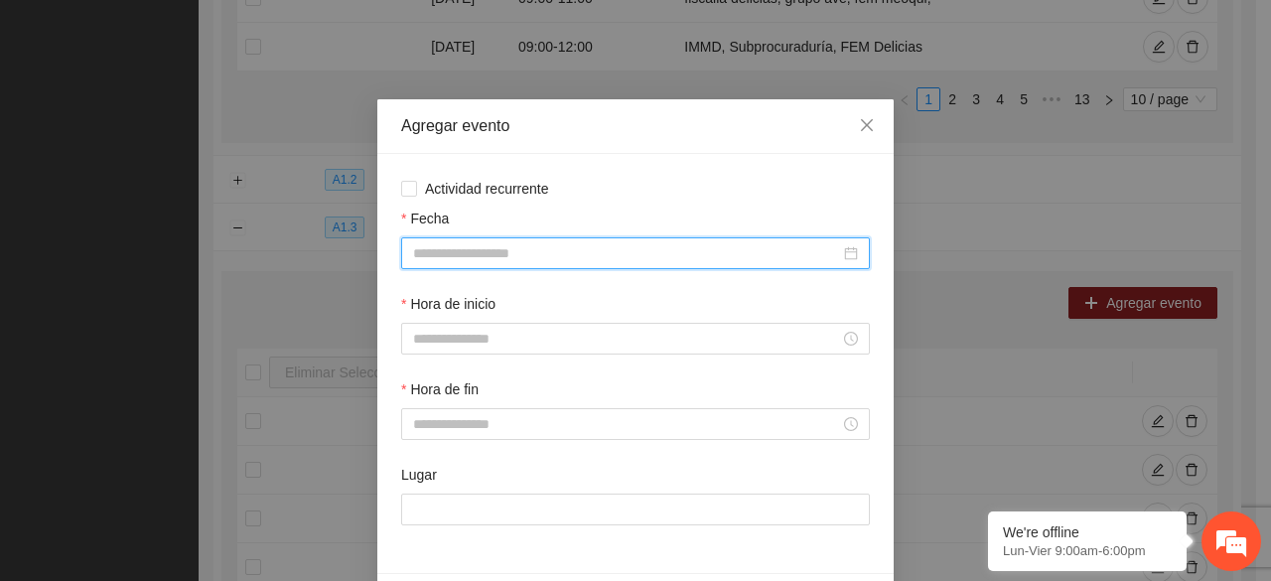
click at [662, 247] on input "Fecha" at bounding box center [626, 253] width 427 height 22
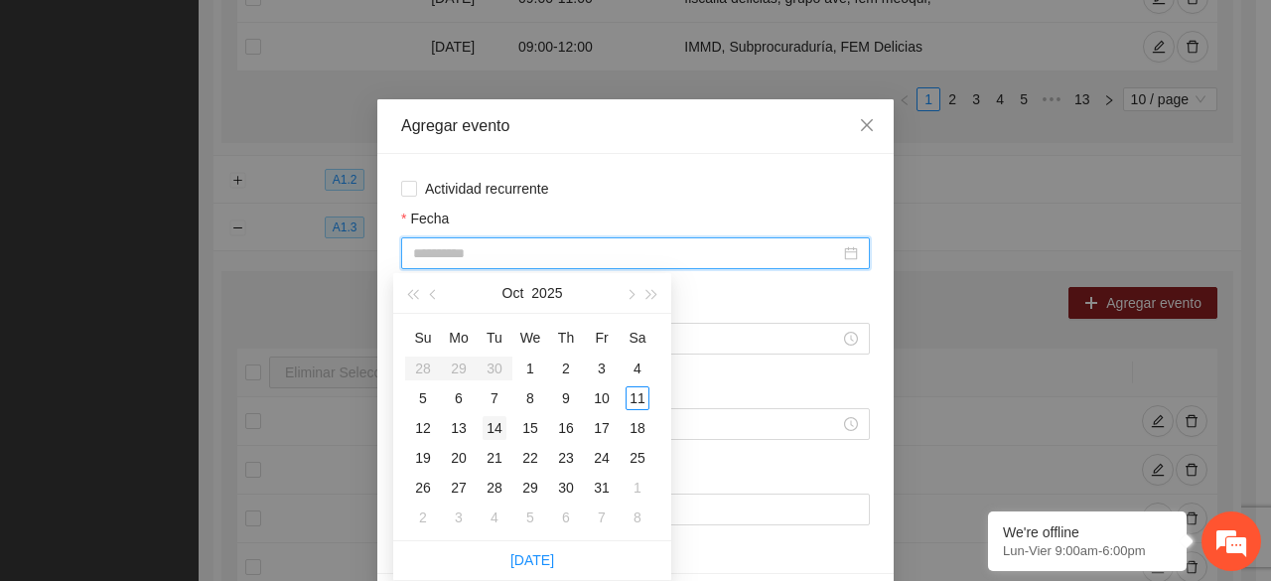
type input "**********"
click at [499, 431] on div "14" at bounding box center [495, 428] width 24 height 24
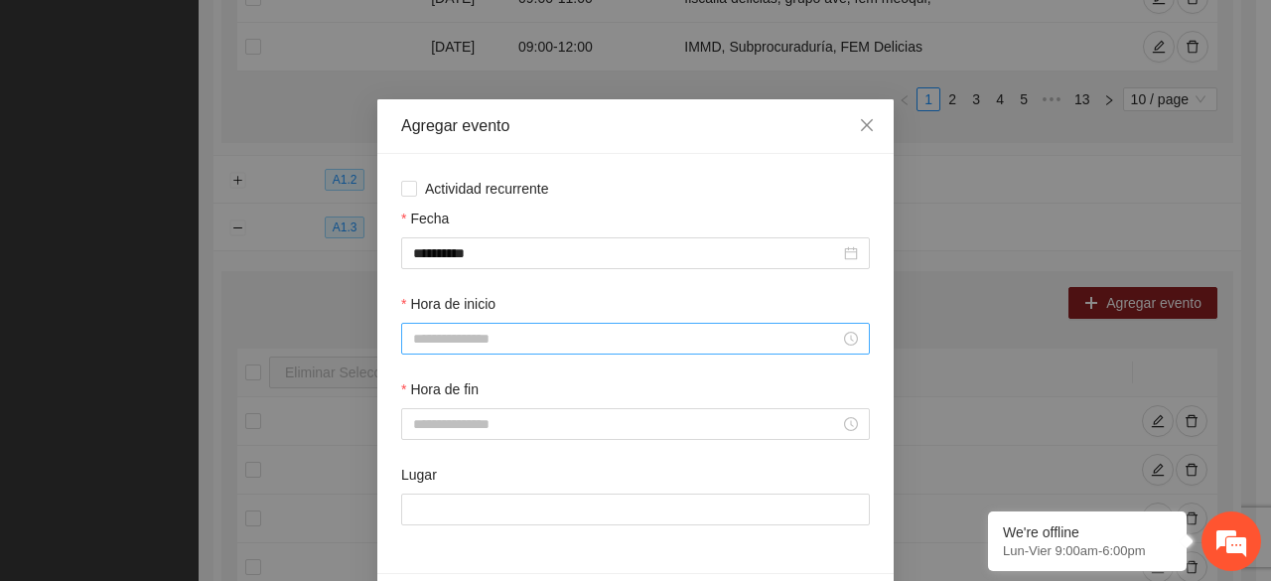
click at [565, 328] on div at bounding box center [635, 339] width 469 height 32
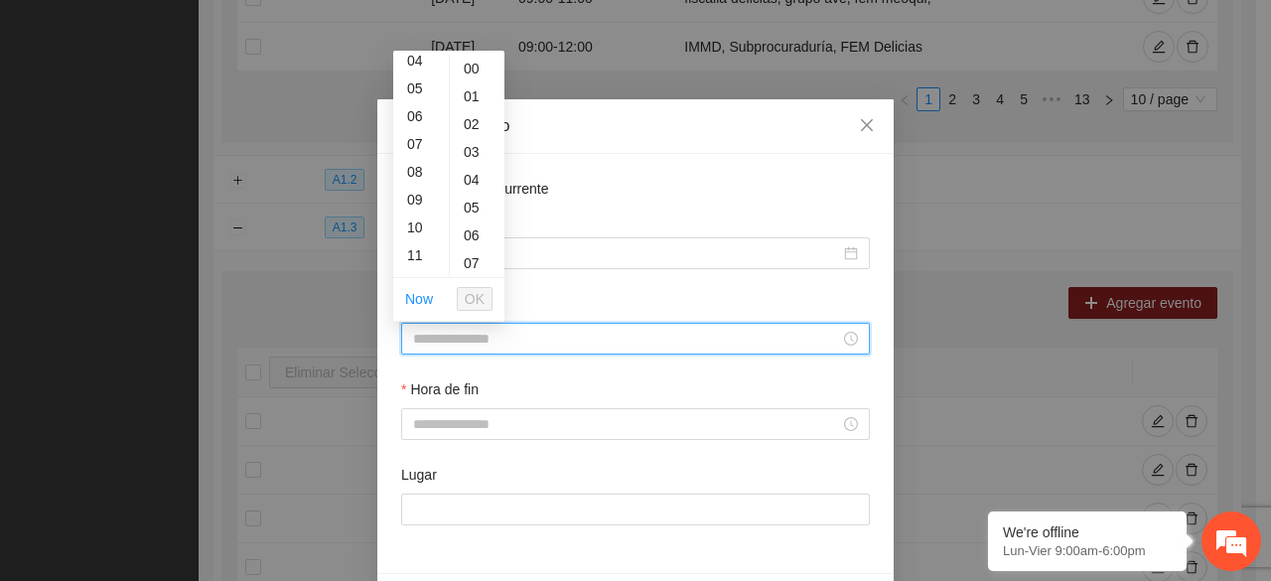
scroll to position [159, 0]
click at [419, 213] on div "11" at bounding box center [421, 216] width 56 height 28
type input "*****"
click at [479, 299] on span "OK" at bounding box center [475, 299] width 20 height 22
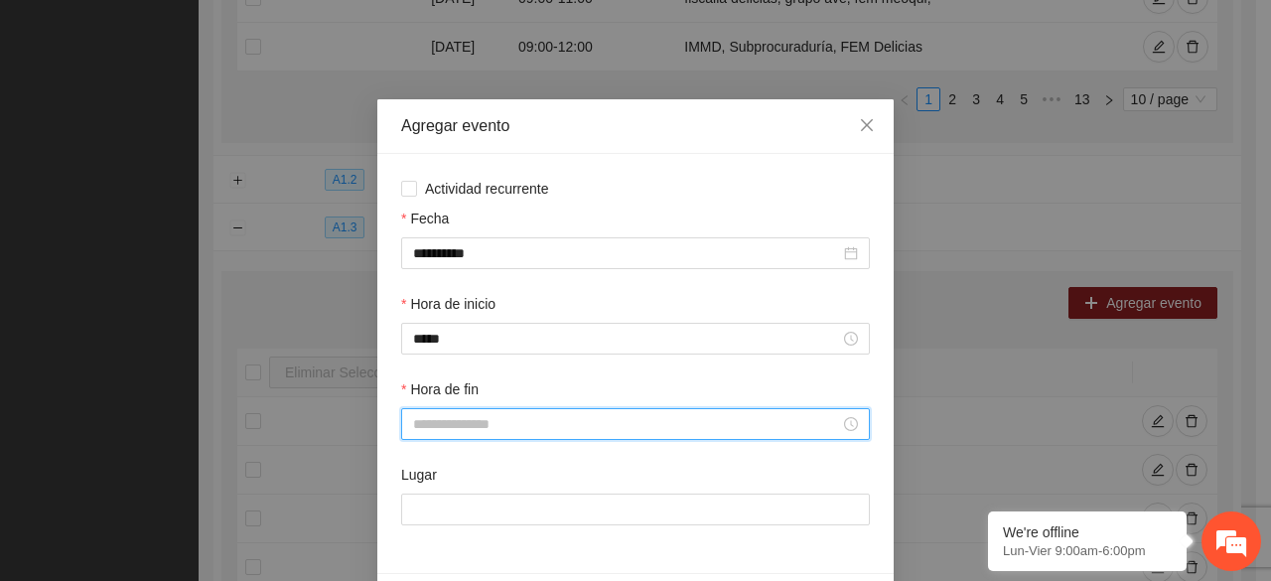
click at [463, 428] on input "Hora de fin" at bounding box center [626, 424] width 427 height 22
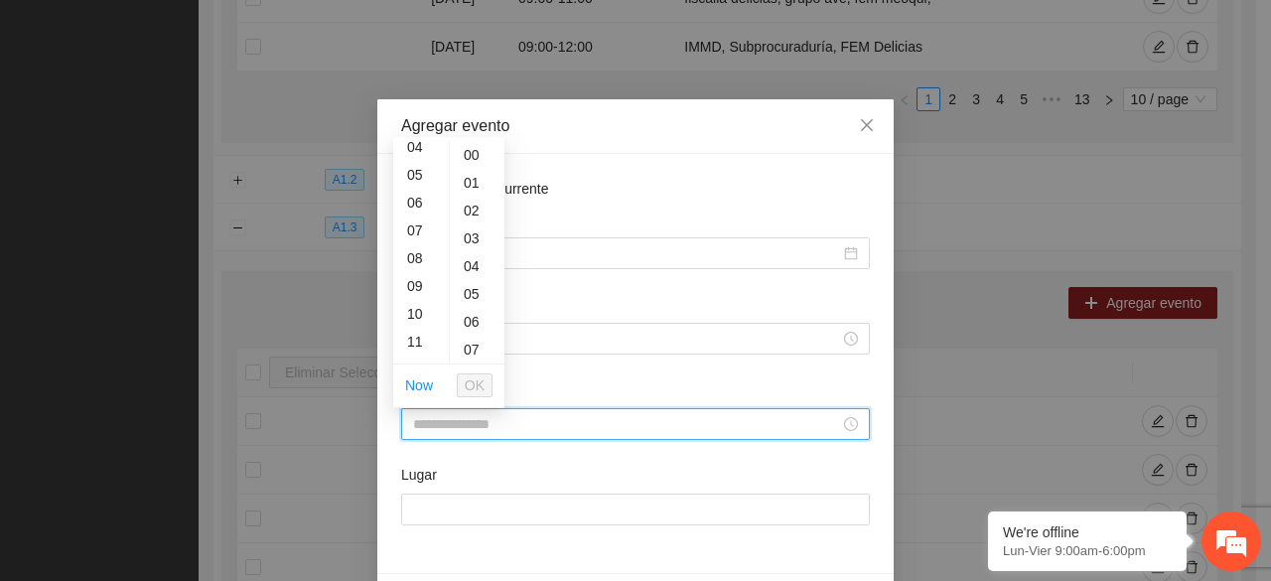
scroll to position [159, 0]
click at [414, 329] on div "12" at bounding box center [421, 330] width 56 height 28
type input "*****"
click at [483, 386] on span "OK" at bounding box center [475, 385] width 20 height 22
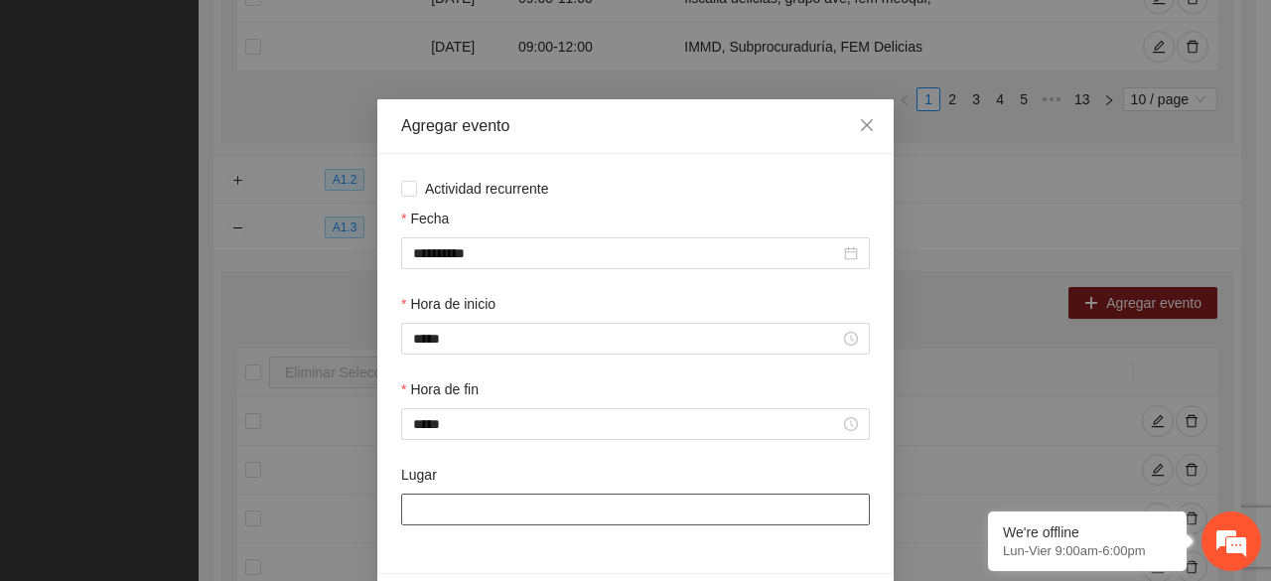
click at [493, 508] on input "Lugar" at bounding box center [635, 510] width 469 height 32
type input "**********"
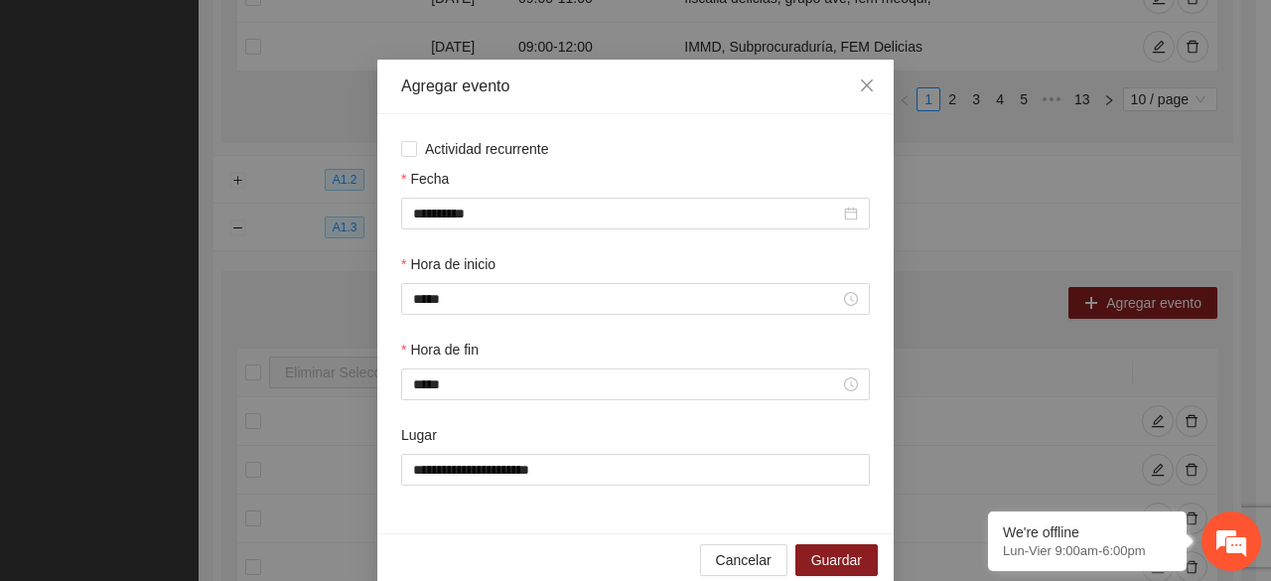
scroll to position [70, 0]
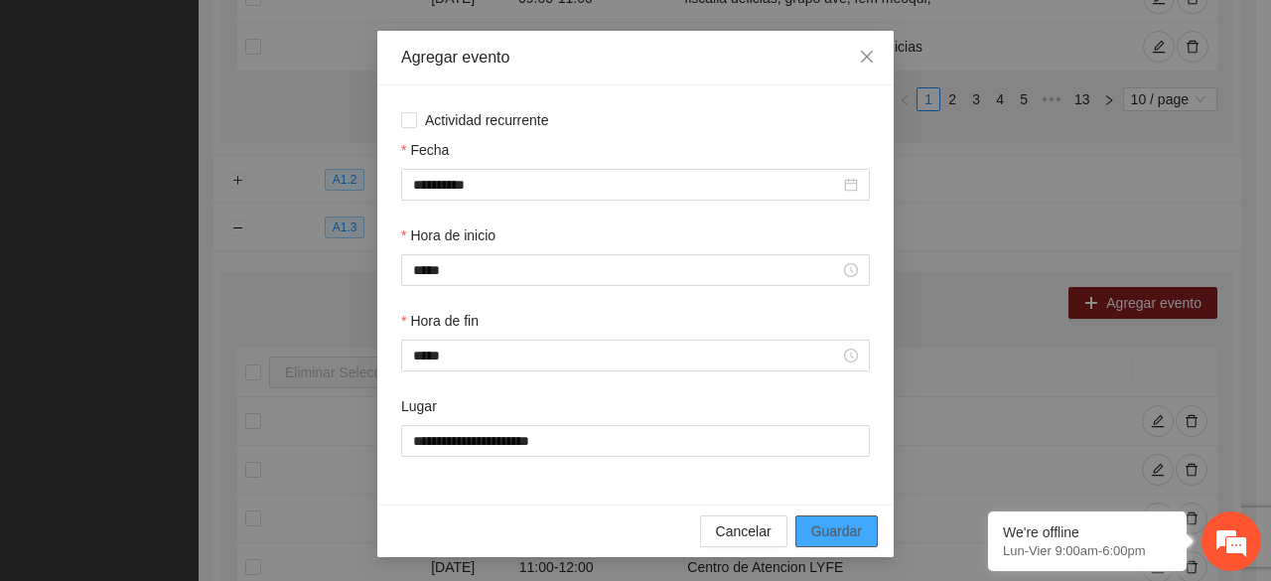
click at [840, 531] on span "Guardar" at bounding box center [836, 531] width 51 height 22
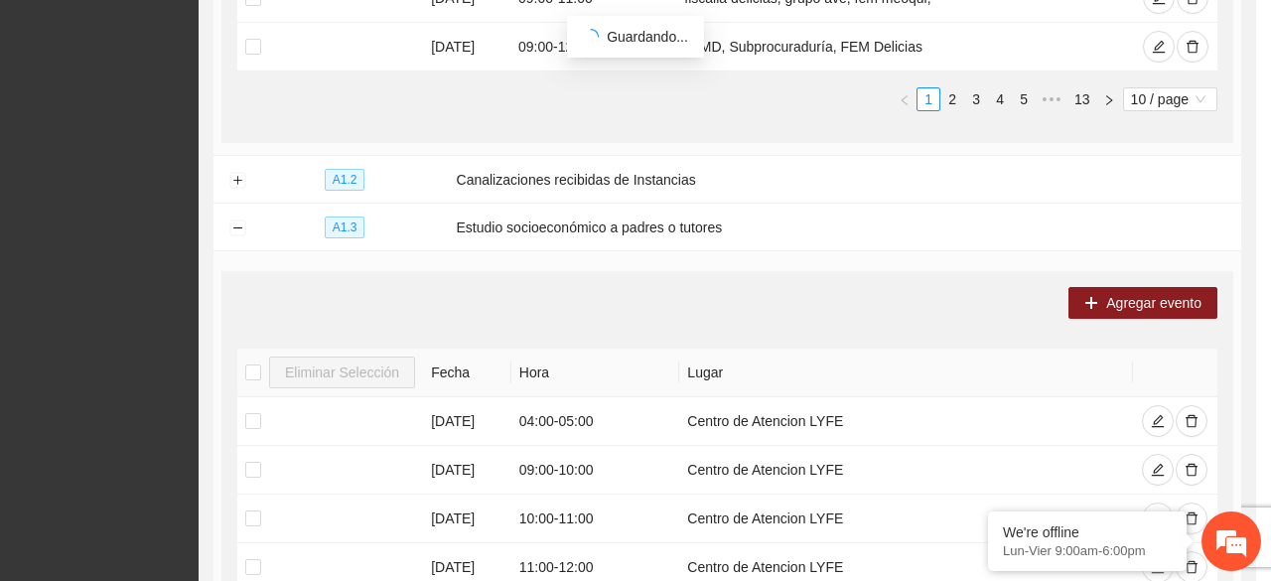
scroll to position [0, 0]
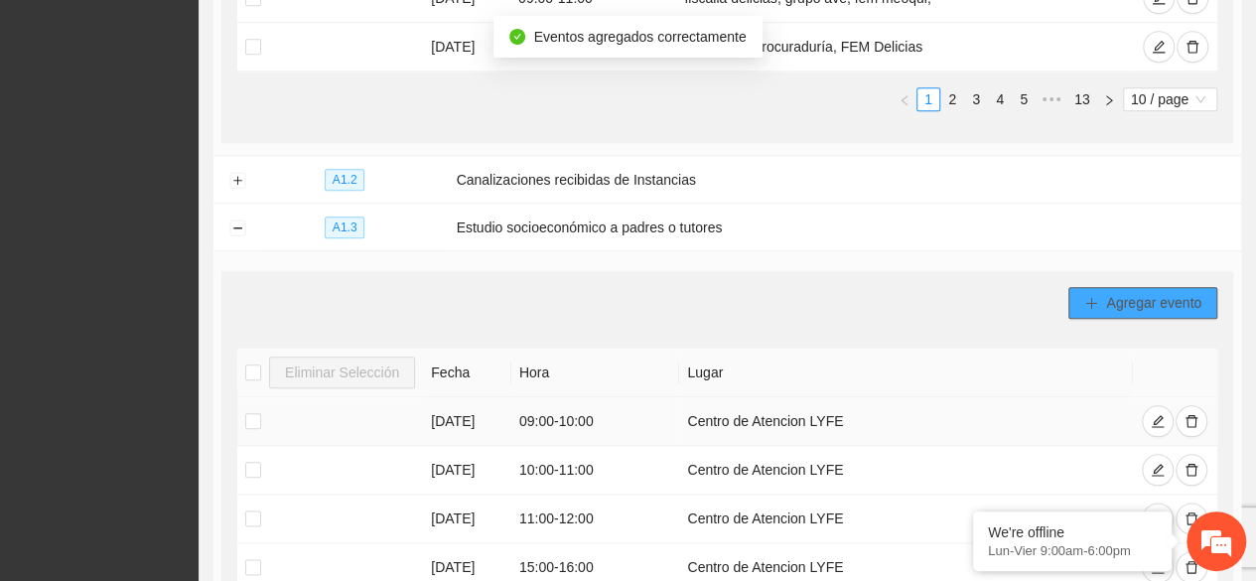
click at [1139, 298] on span "Agregar evento" at bounding box center [1153, 303] width 95 height 22
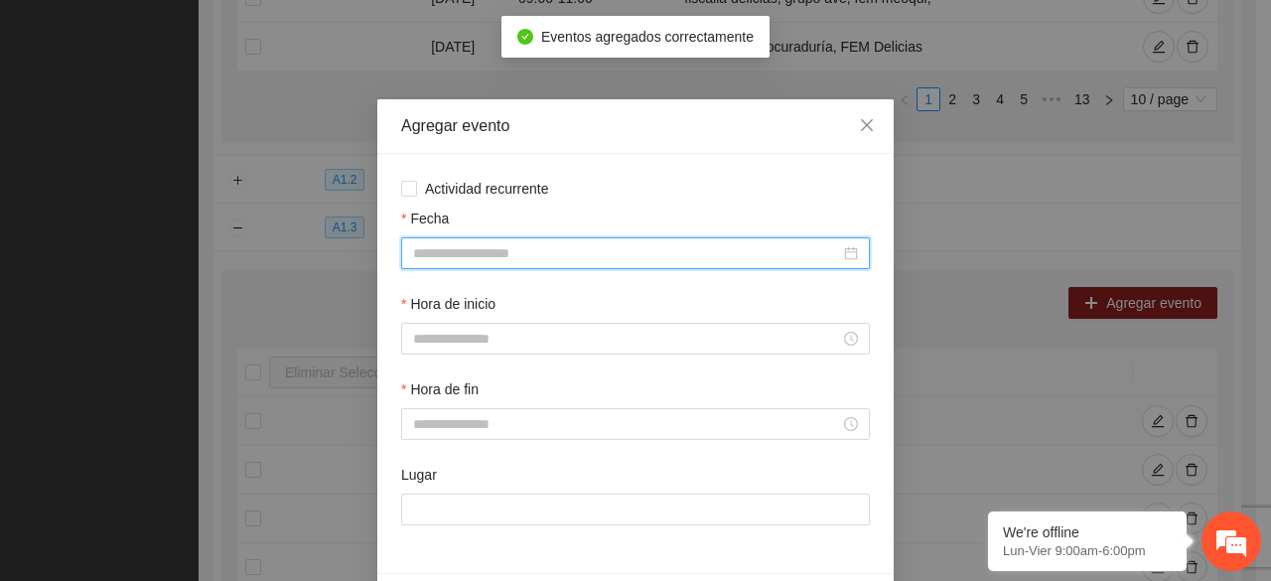
click at [536, 245] on input "Fecha" at bounding box center [626, 253] width 427 height 22
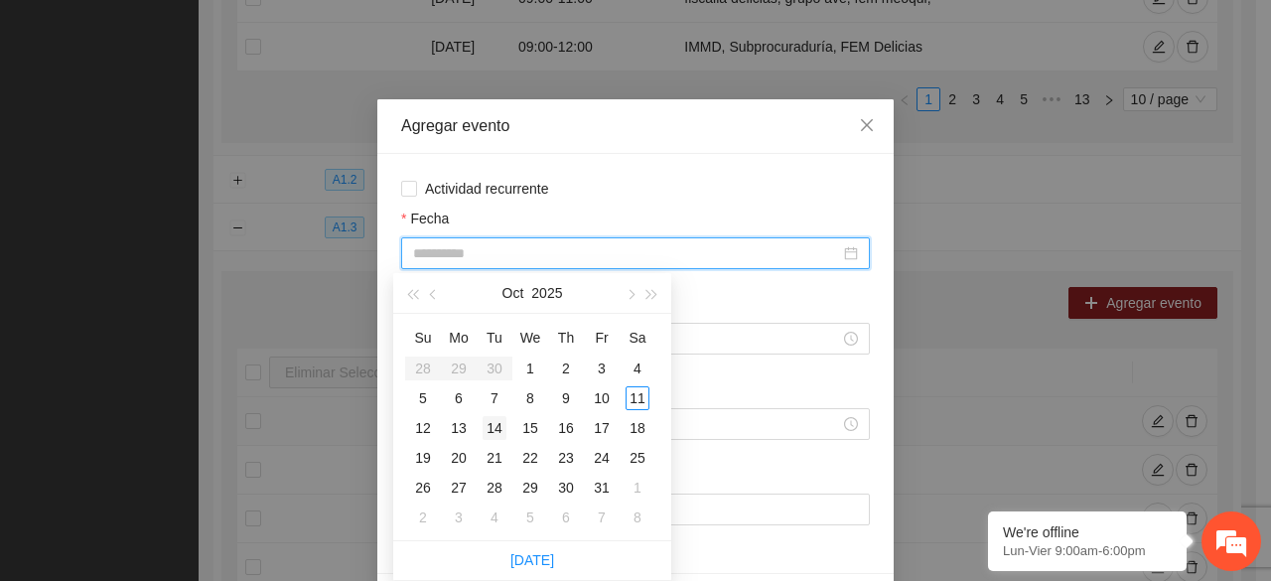
type input "**********"
click at [490, 431] on div "14" at bounding box center [495, 428] width 24 height 24
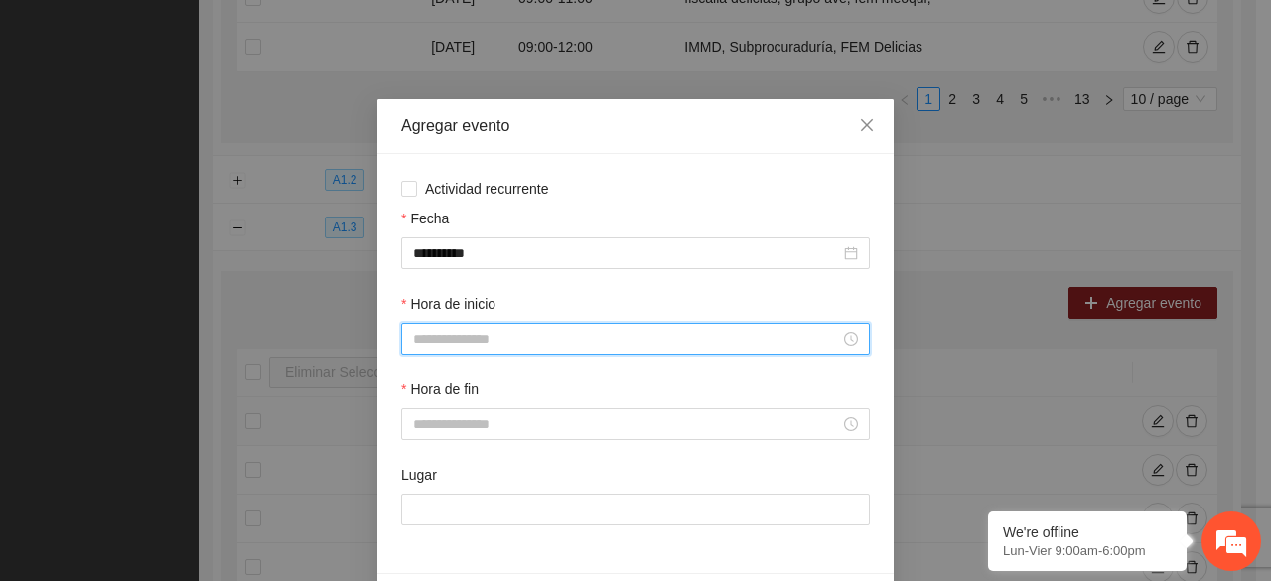
click at [533, 337] on input "Hora de inicio" at bounding box center [626, 339] width 427 height 22
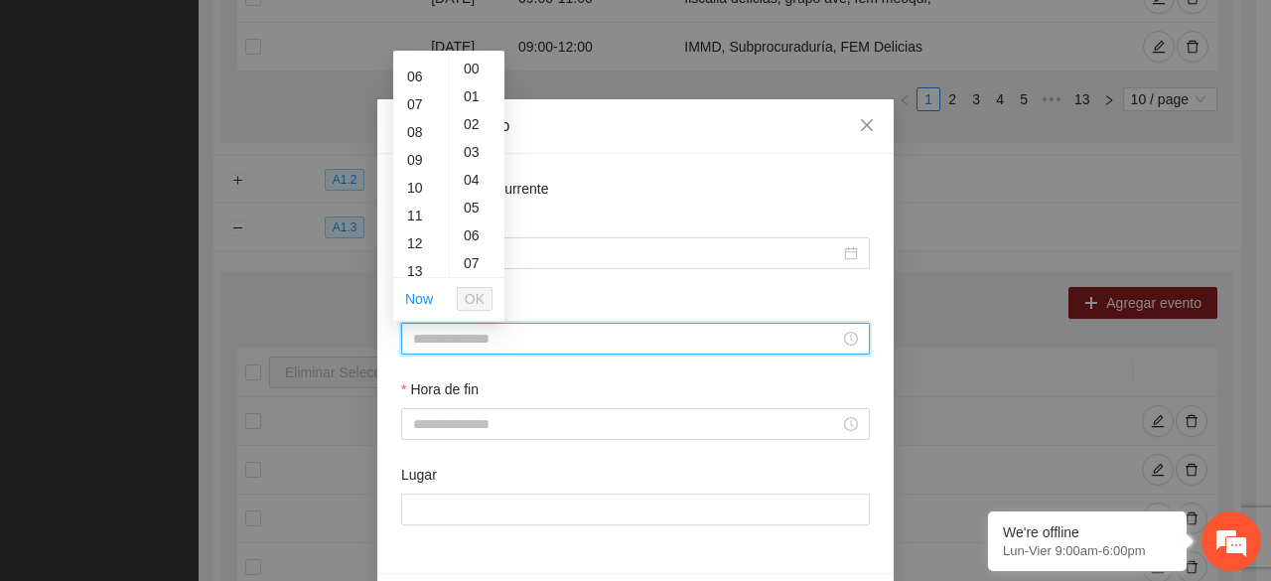
scroll to position [199, 0]
click at [415, 212] on div "12" at bounding box center [421, 204] width 56 height 28
type input "*****"
click at [479, 298] on span "OK" at bounding box center [475, 299] width 20 height 22
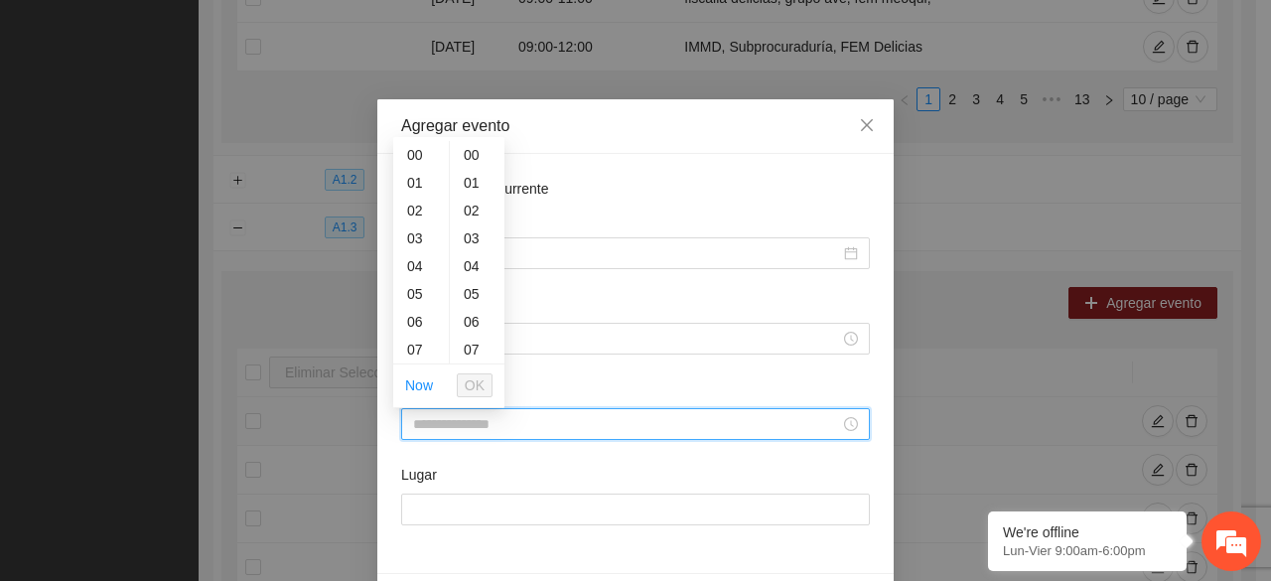
click at [510, 435] on input "Hora de fin" at bounding box center [626, 424] width 427 height 22
click at [409, 281] on div "13" at bounding box center [421, 278] width 56 height 28
type input "*****"
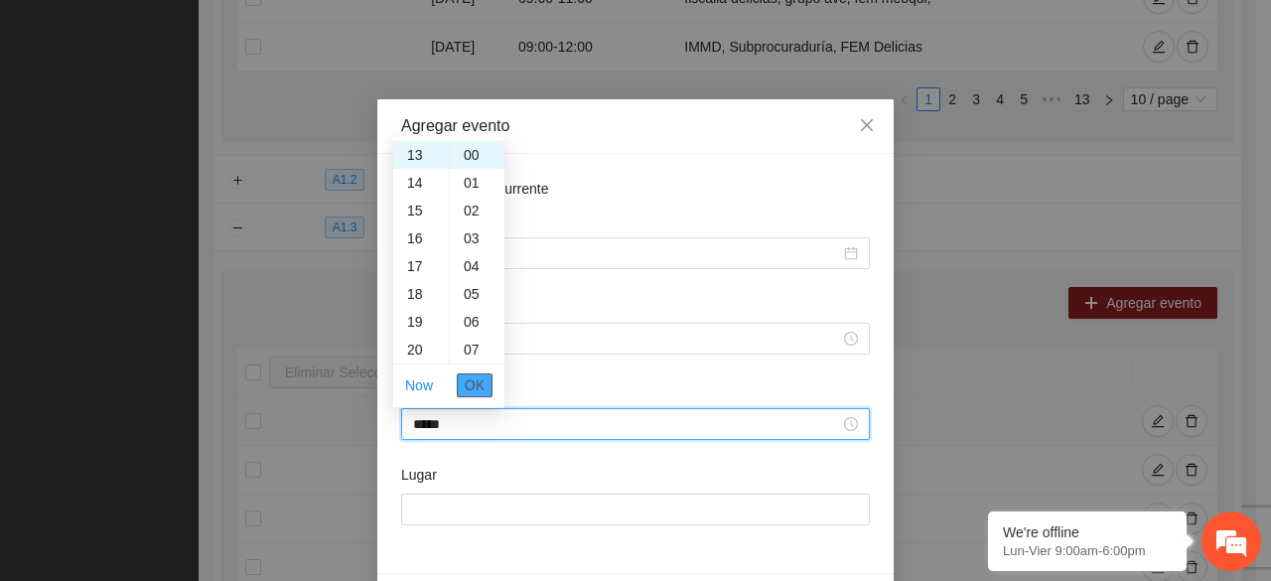
click at [484, 384] on span "OK" at bounding box center [475, 385] width 20 height 22
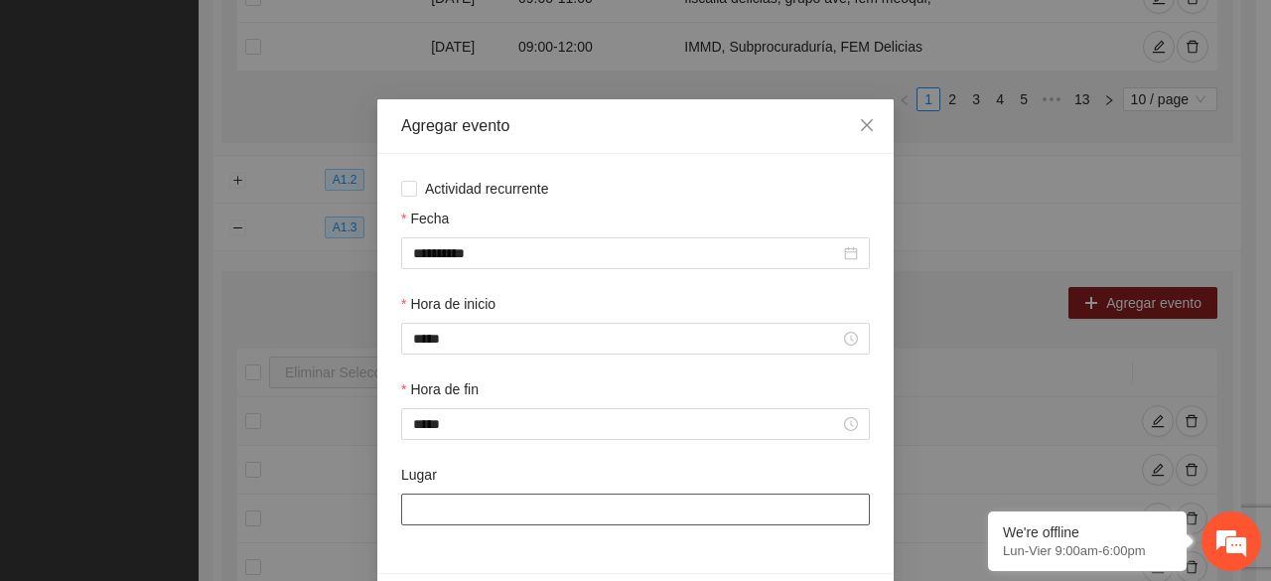
click at [500, 509] on input "Lugar" at bounding box center [635, 510] width 469 height 32
type input "**********"
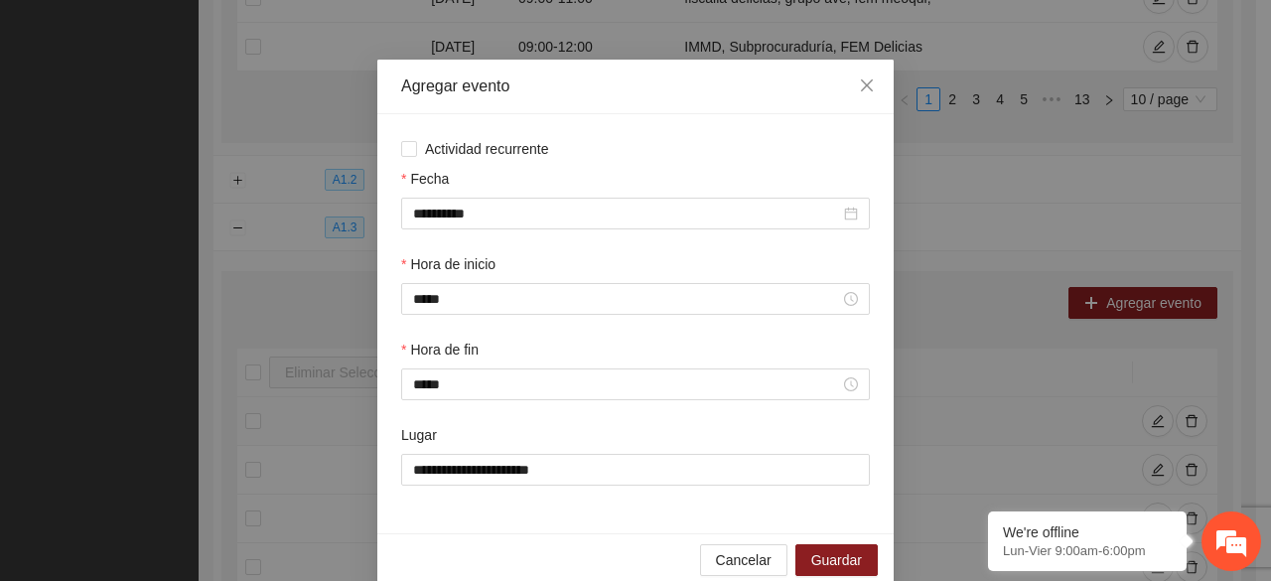
scroll to position [70, 0]
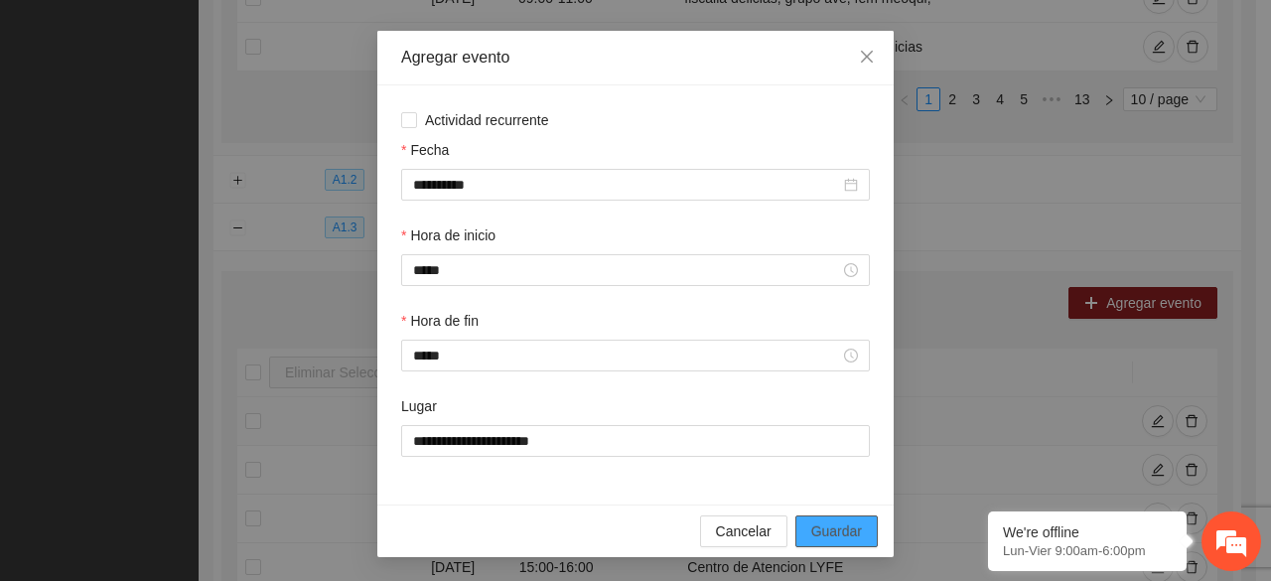
click at [838, 526] on span "Guardar" at bounding box center [836, 531] width 51 height 22
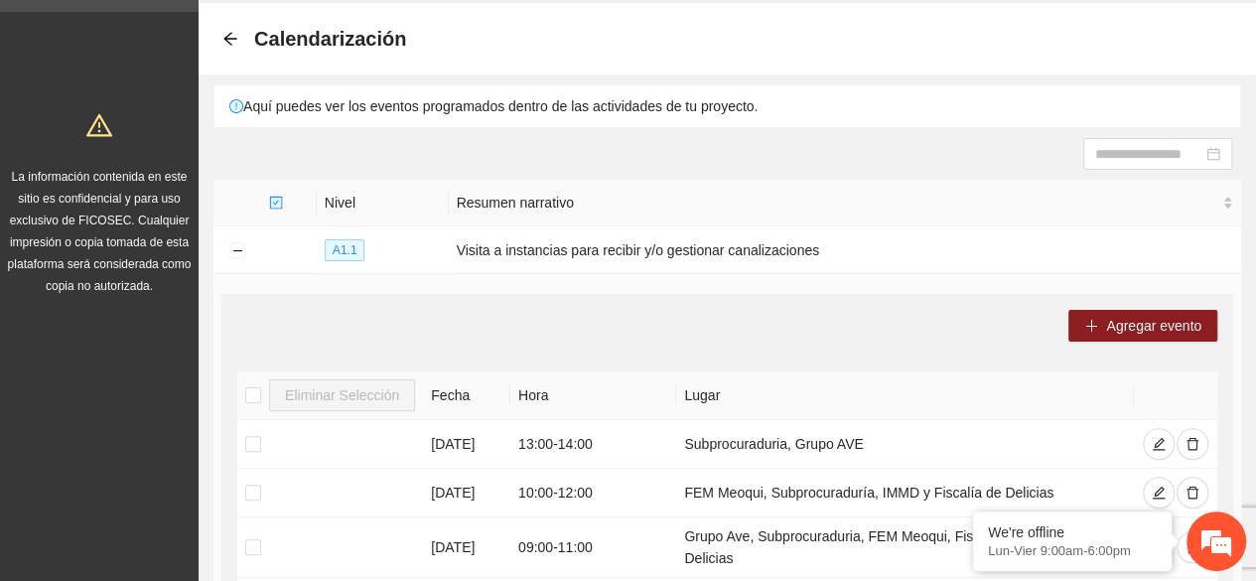
scroll to position [0, 0]
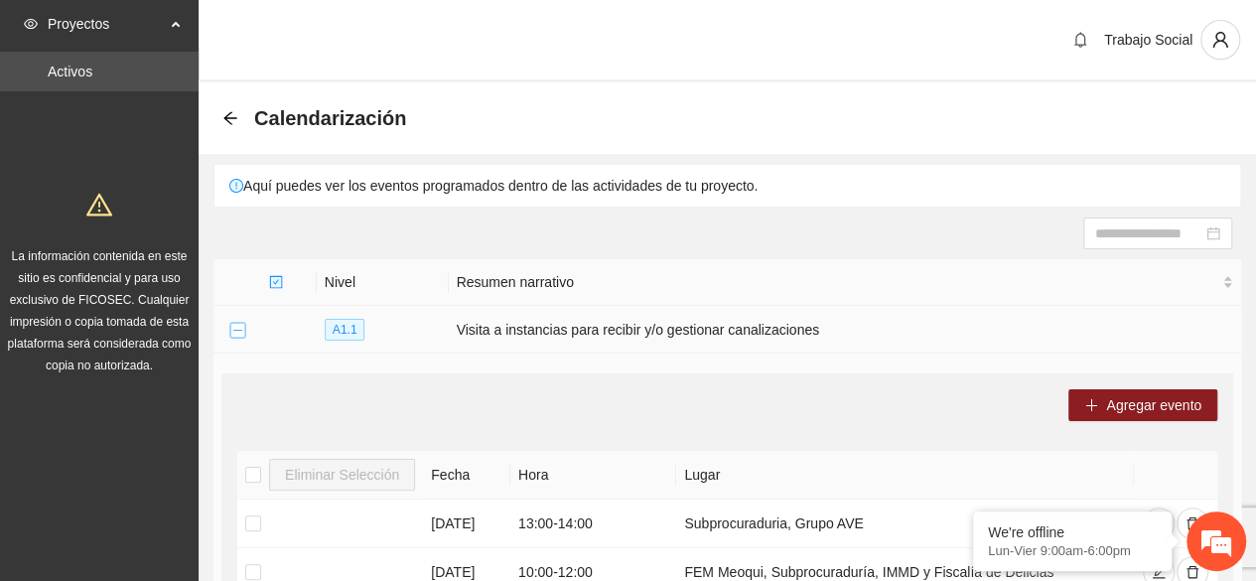
click at [238, 323] on button "Collapse row" at bounding box center [237, 331] width 16 height 16
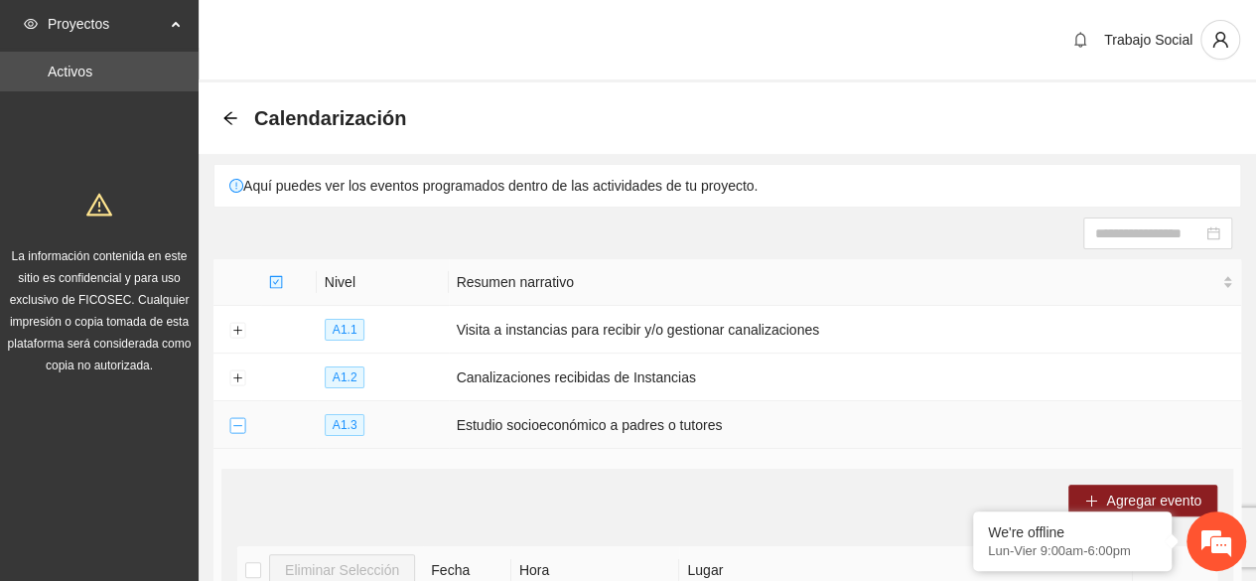
click at [237, 426] on button "Collapse row" at bounding box center [237, 426] width 16 height 16
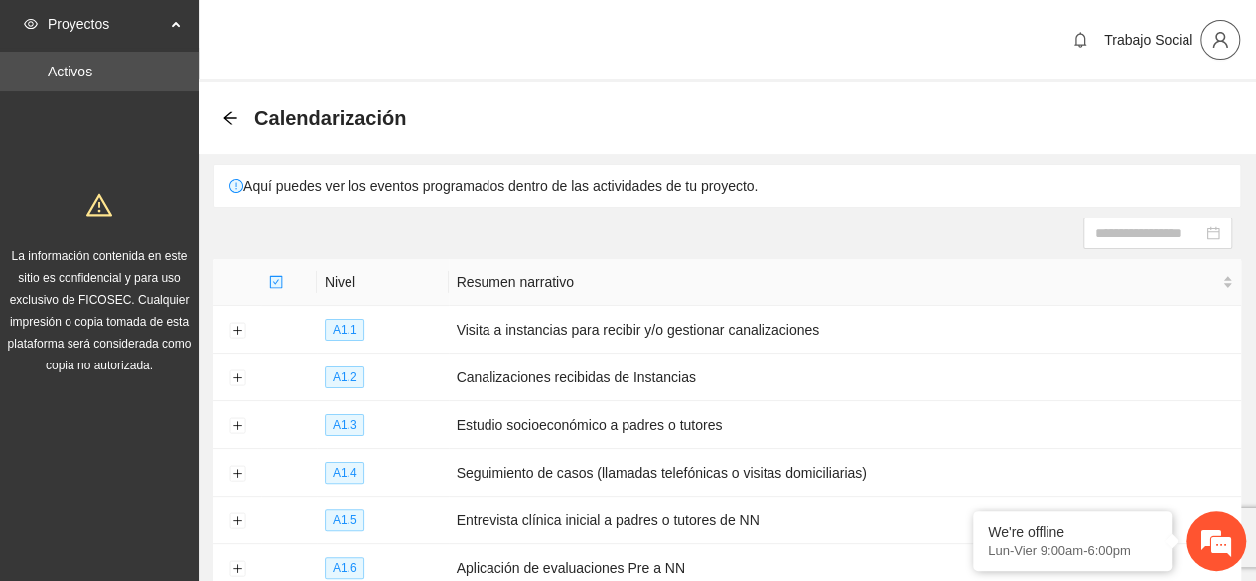
click at [1227, 48] on icon "user" at bounding box center [1221, 40] width 18 height 18
click at [1130, 118] on span "Cerrar sesión" at bounding box center [1167, 115] width 125 height 22
